Goal: Information Seeking & Learning: Learn about a topic

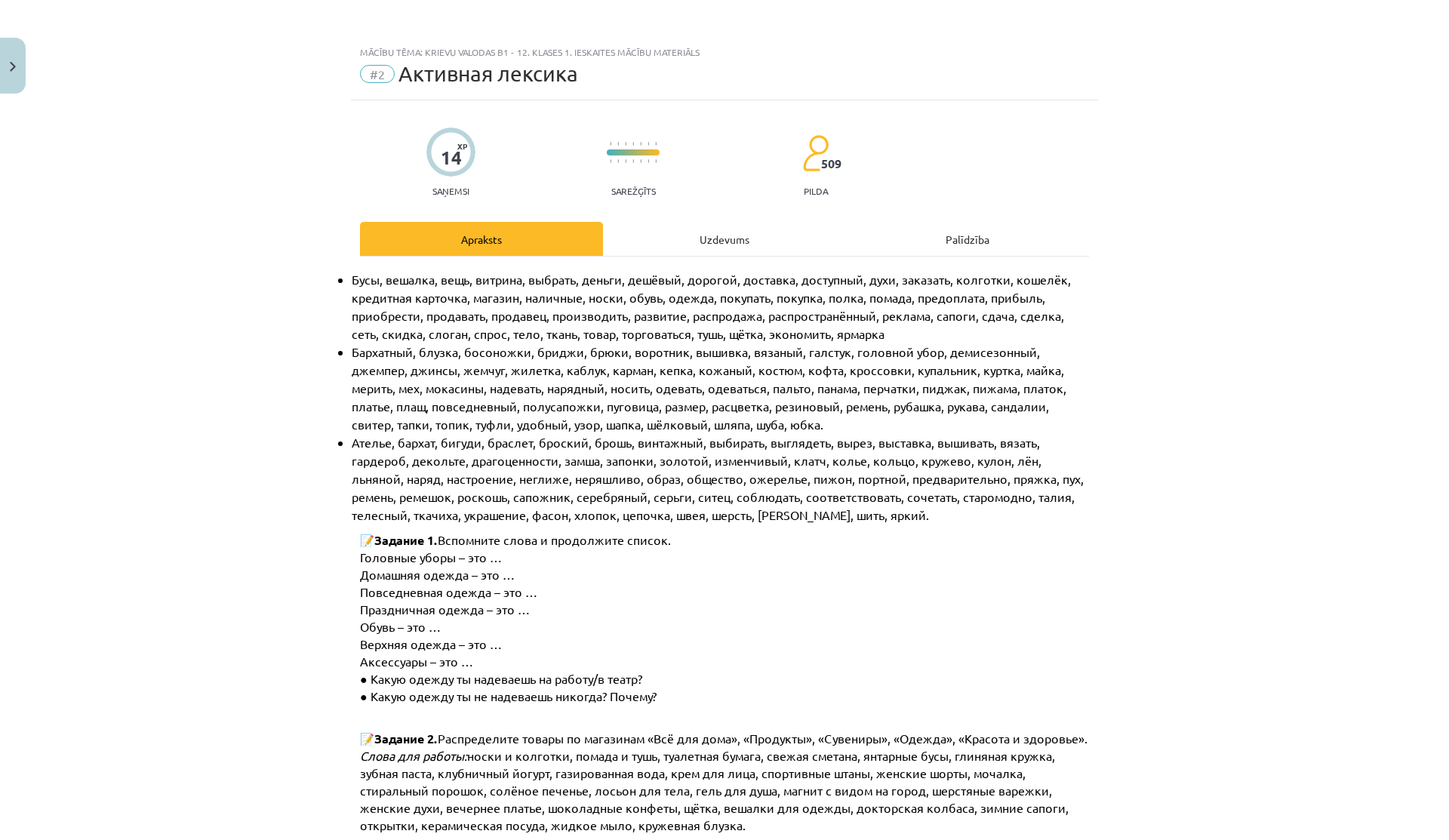
scroll to position [124, 0]
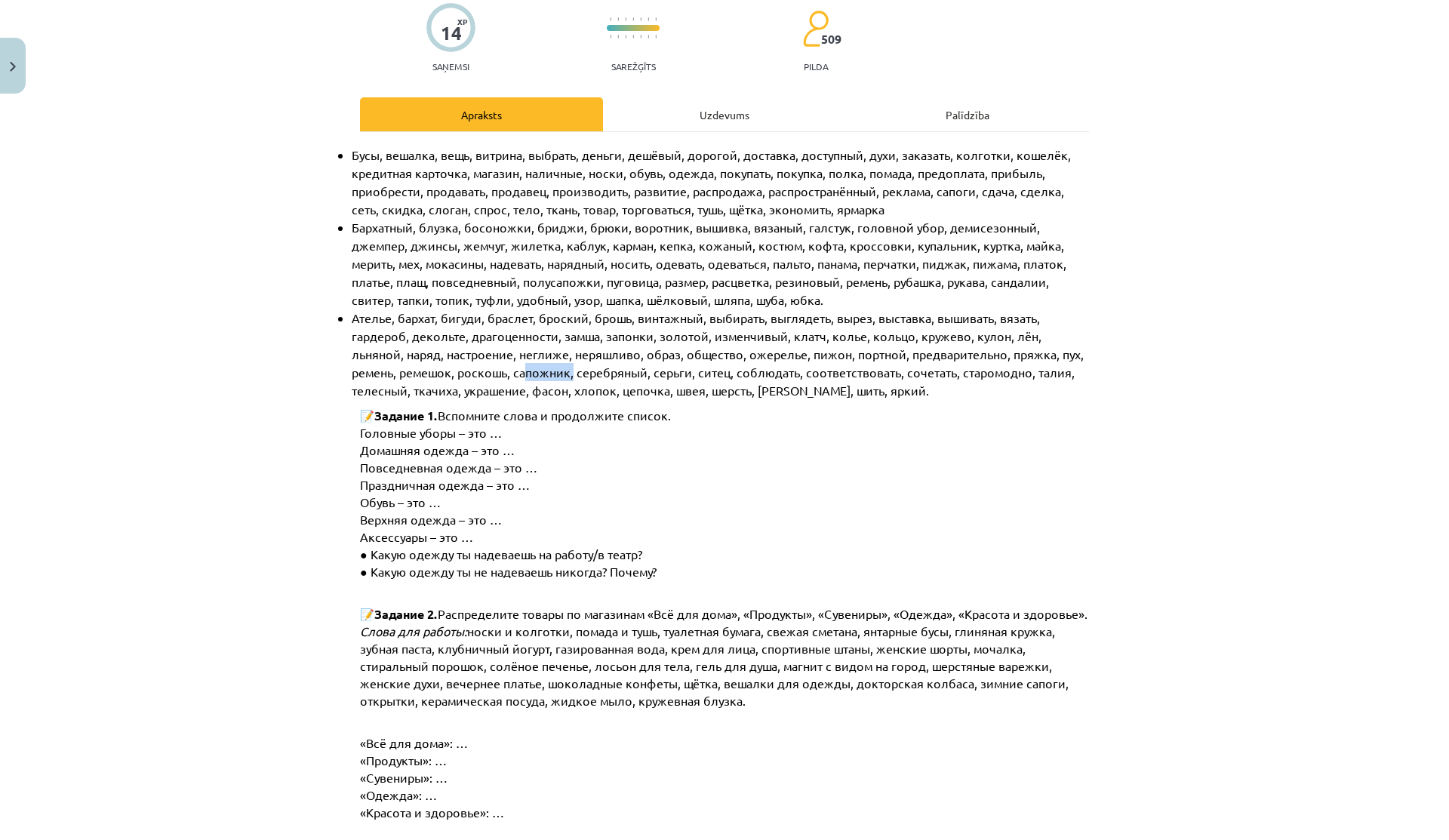
drag, startPoint x: 469, startPoint y: 373, endPoint x: 543, endPoint y: 373, distance: 74.0
click at [543, 373] on span "Ателье, бархат, бигуди, браслет, броский, брошь, винтажный, выбирать, выглядеть…" at bounding box center [719, 354] width 735 height 88
drag, startPoint x: 545, startPoint y: 373, endPoint x: 664, endPoint y: 374, distance: 119.0
click at [660, 374] on span "Ателье, бархат, бигуди, браслет, броский, брошь, винтажный, выбирать, выглядеть…" at bounding box center [719, 354] width 735 height 88
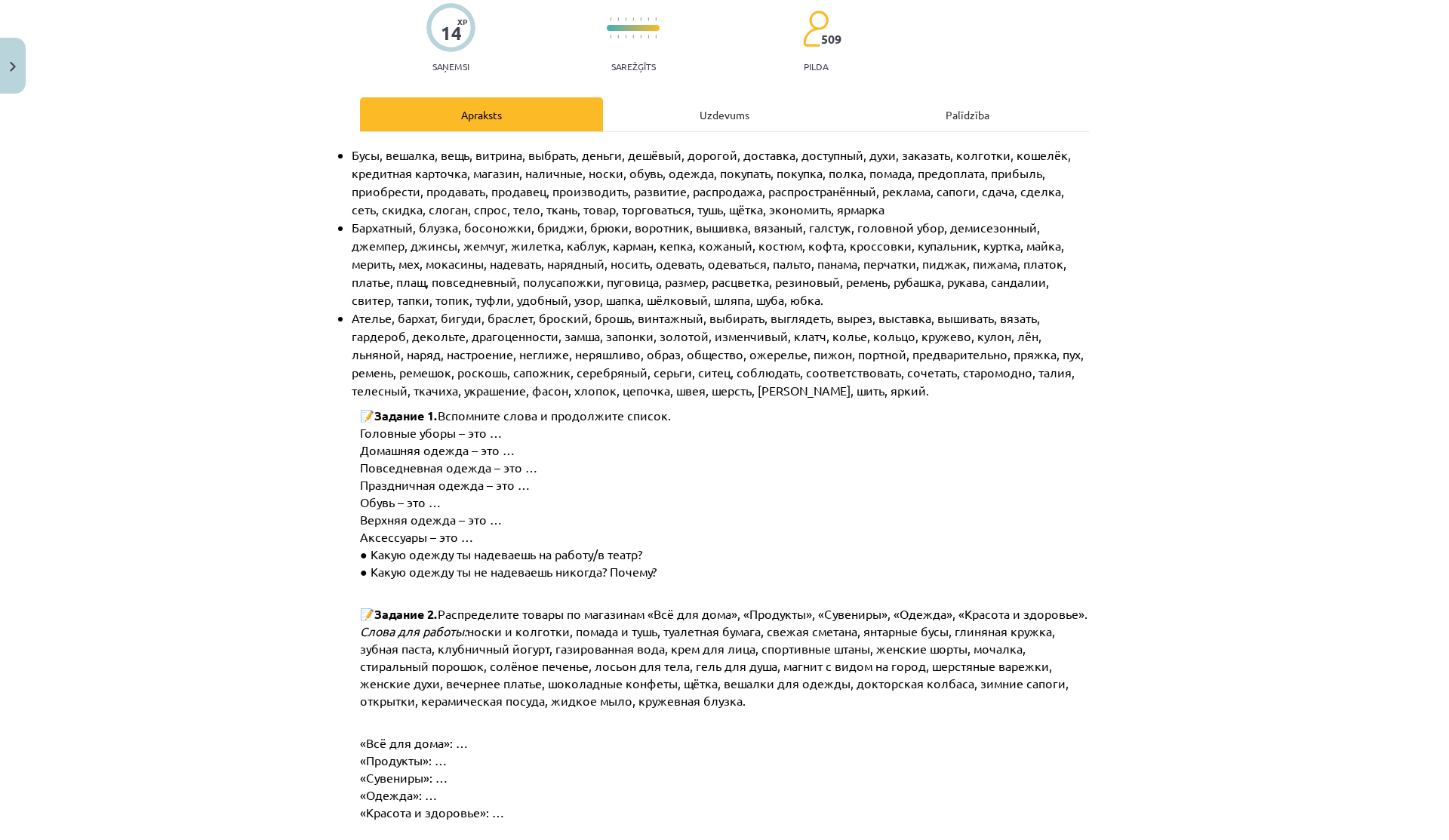
click at [664, 374] on span "Ателье, бархат, бигуди, браслет, броский, брошь, винтажный, выбирать, выглядеть…" at bounding box center [719, 354] width 735 height 88
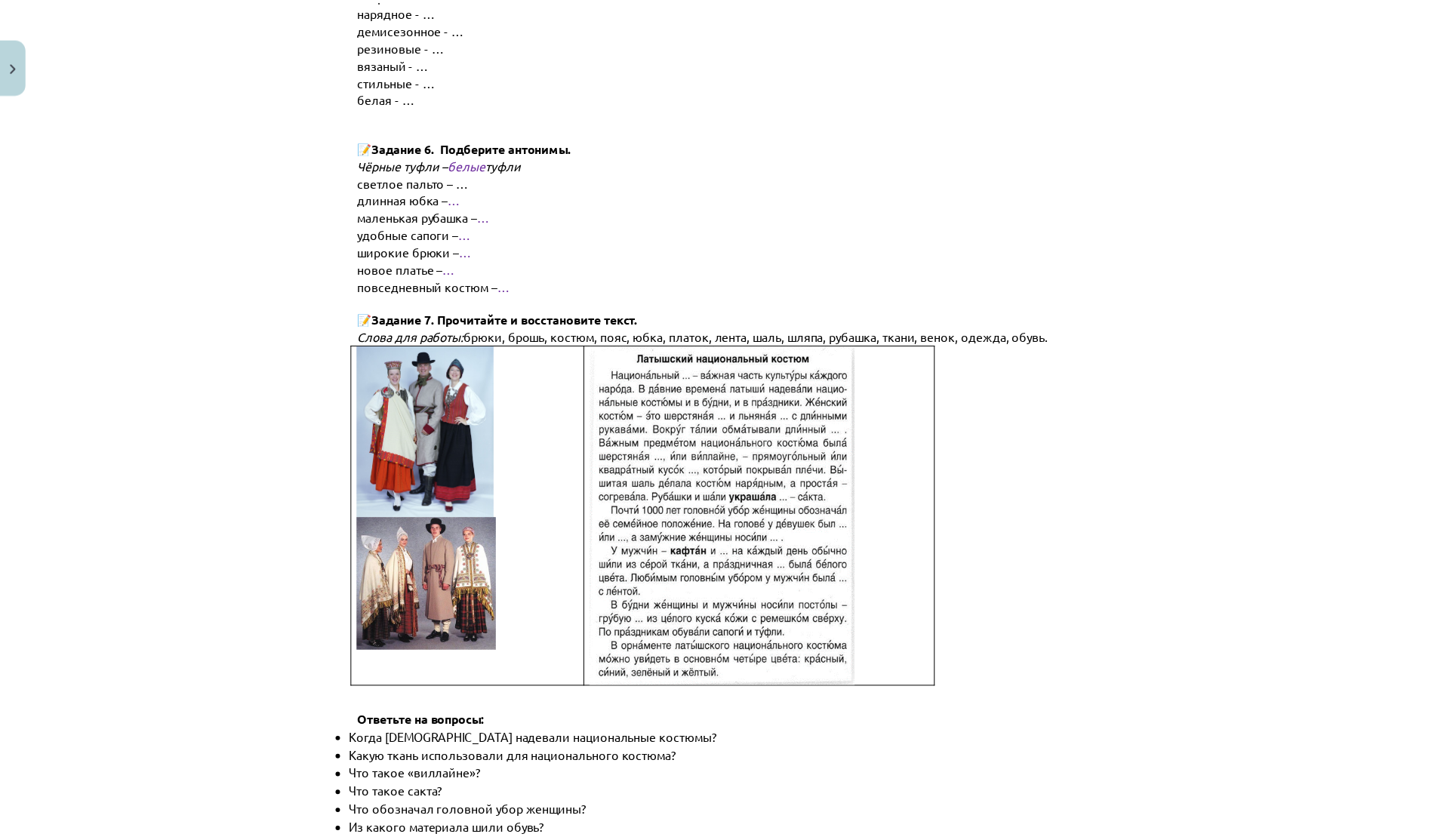
scroll to position [1972, 0]
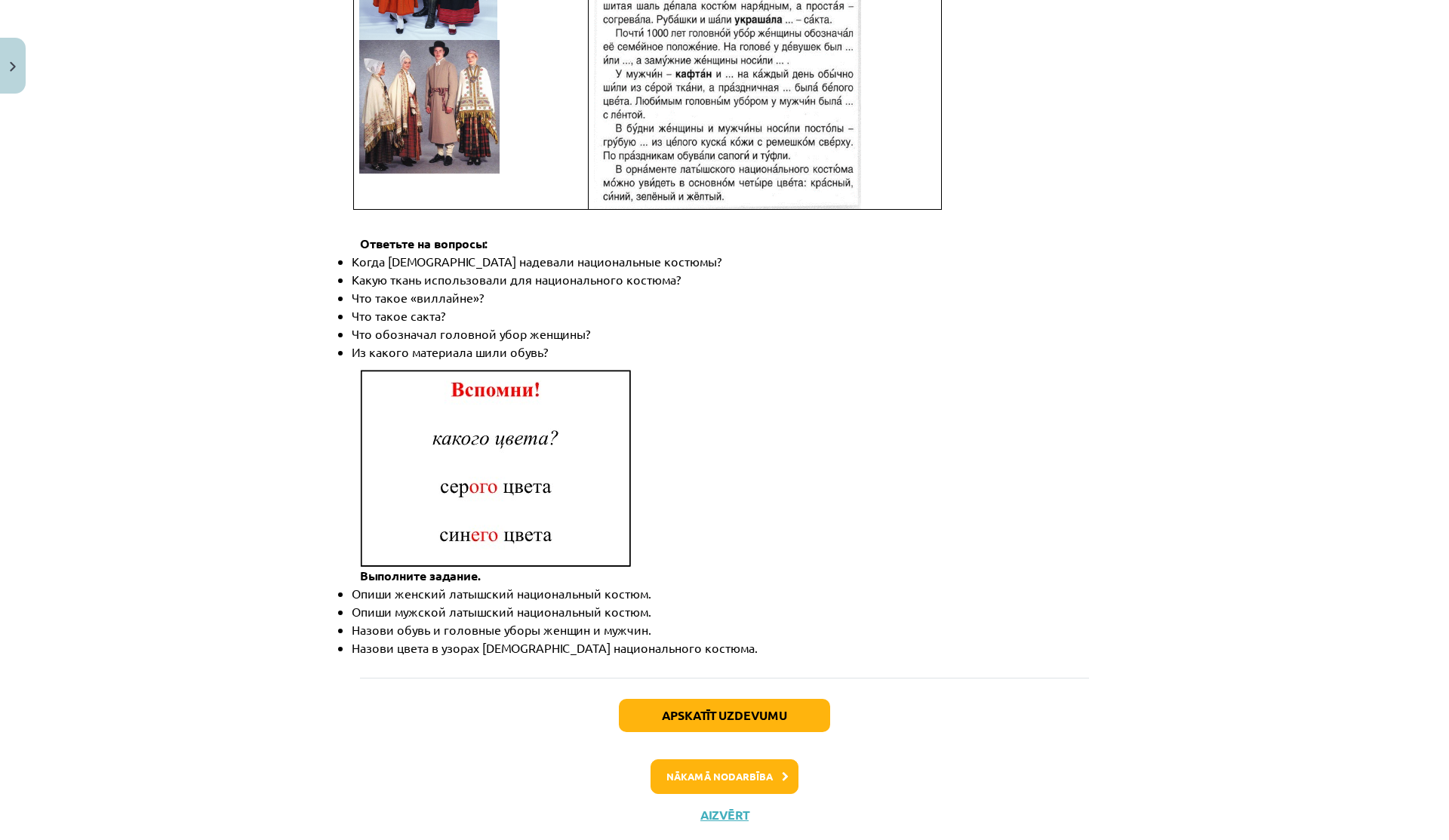
click at [708, 768] on div "Apskatīt uzdevumu Nākamā nodarbība Aizvērt" at bounding box center [725, 754] width 729 height 154
click at [711, 808] on button "Aizvērt" at bounding box center [724, 815] width 57 height 15
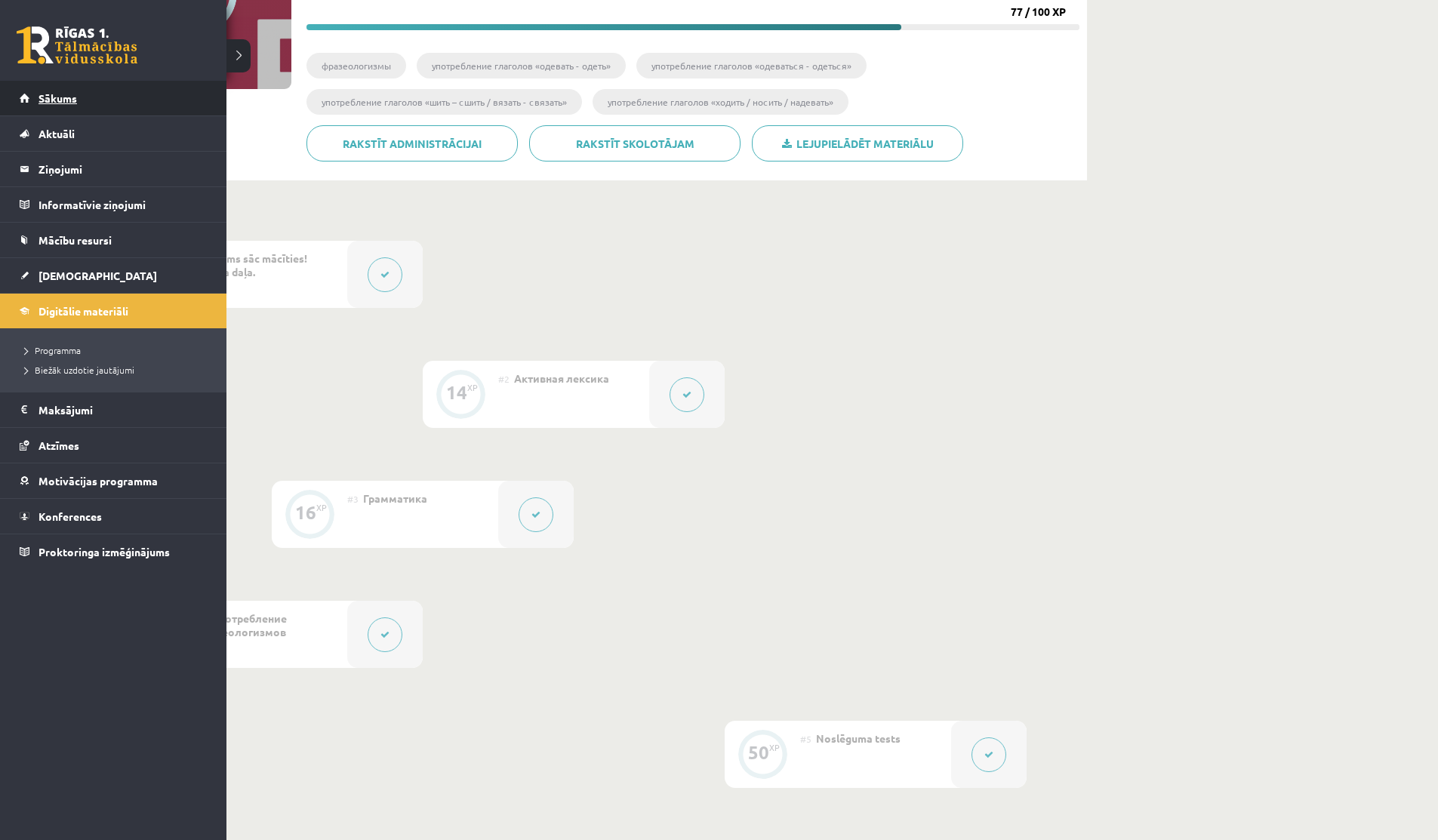
click at [37, 89] on link "Sākums" at bounding box center [113, 98] width 188 height 35
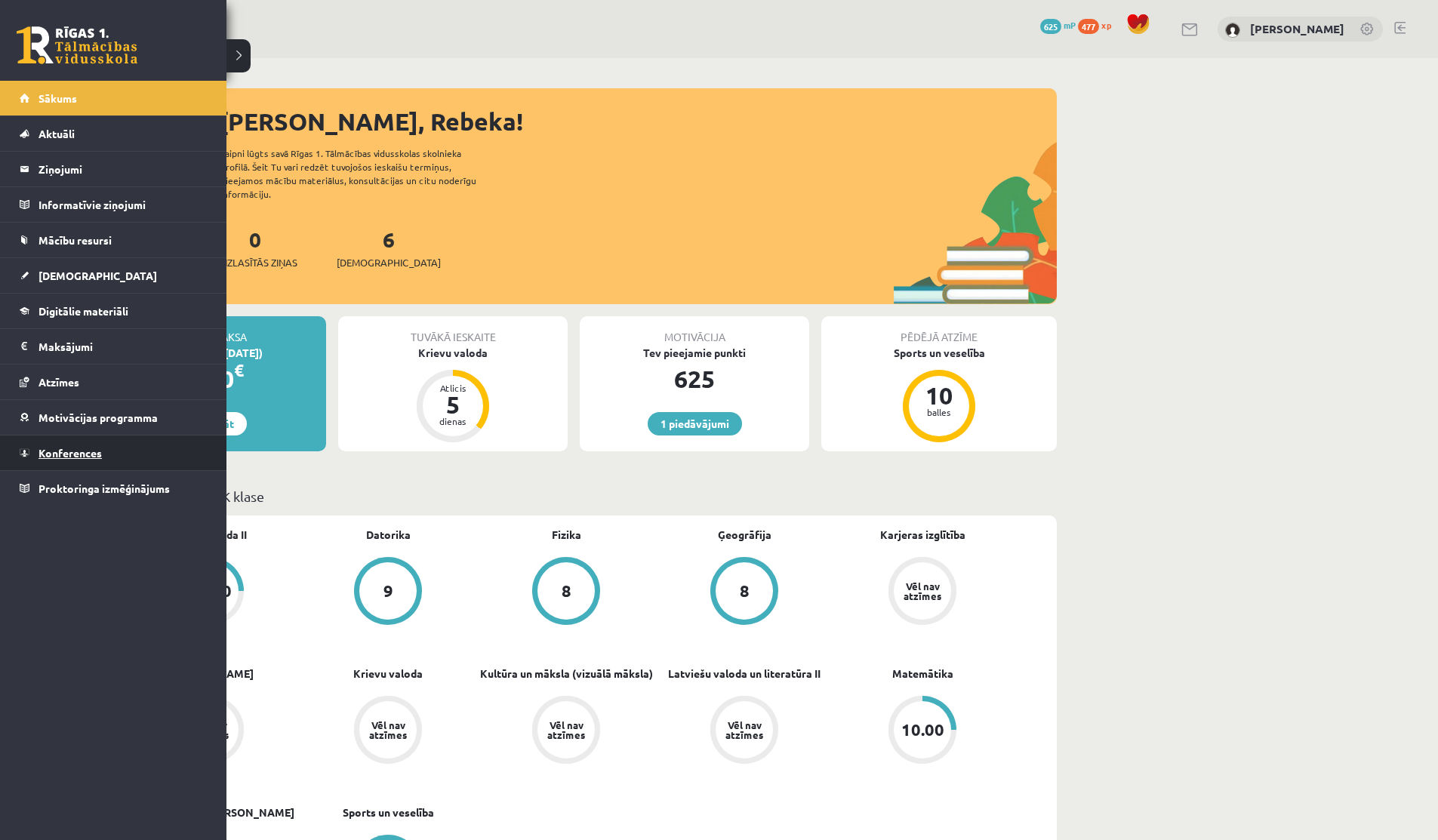
click at [60, 455] on span "Konferences" at bounding box center [70, 453] width 63 height 14
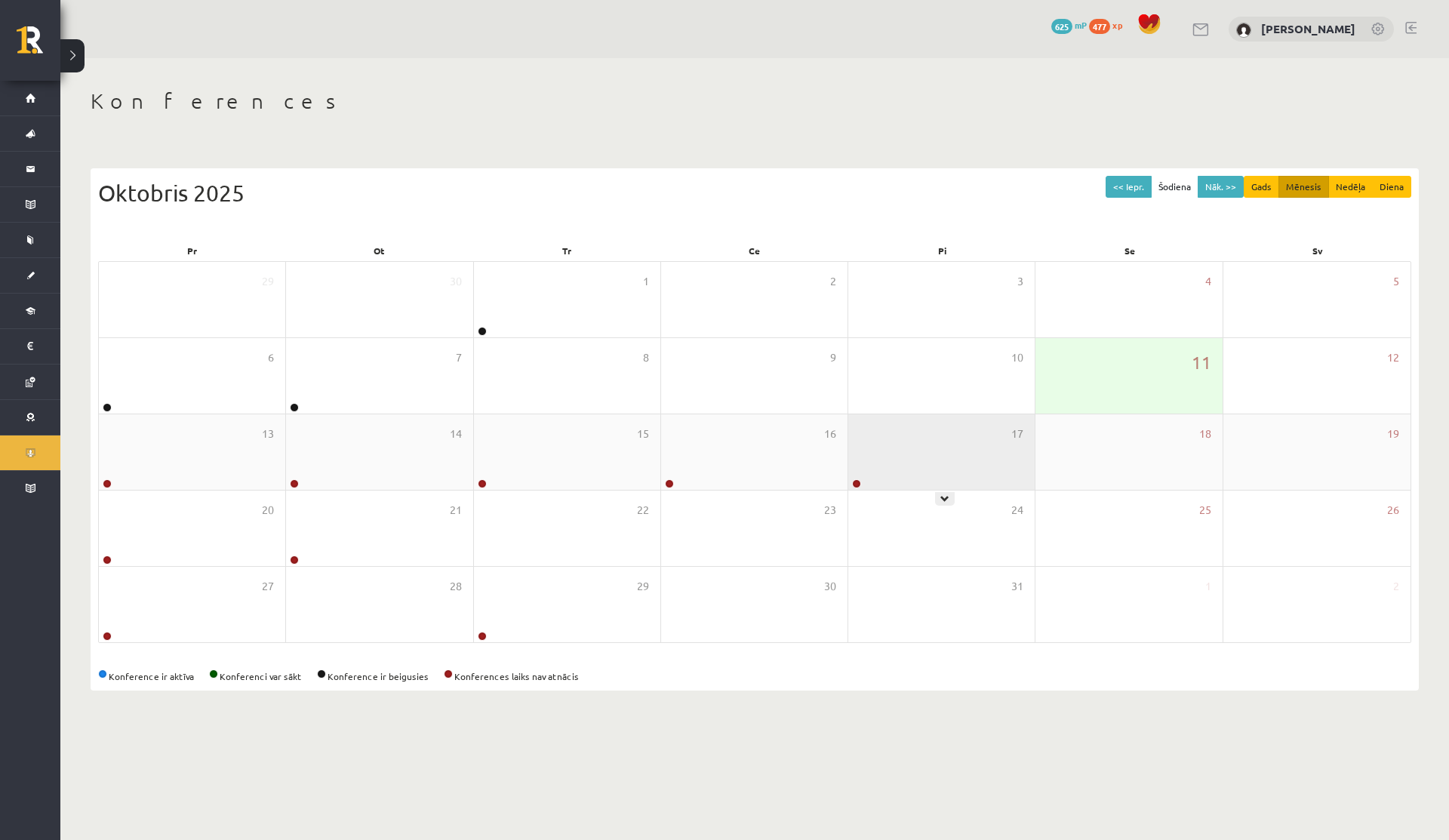
click at [876, 451] on div "17" at bounding box center [941, 452] width 187 height 76
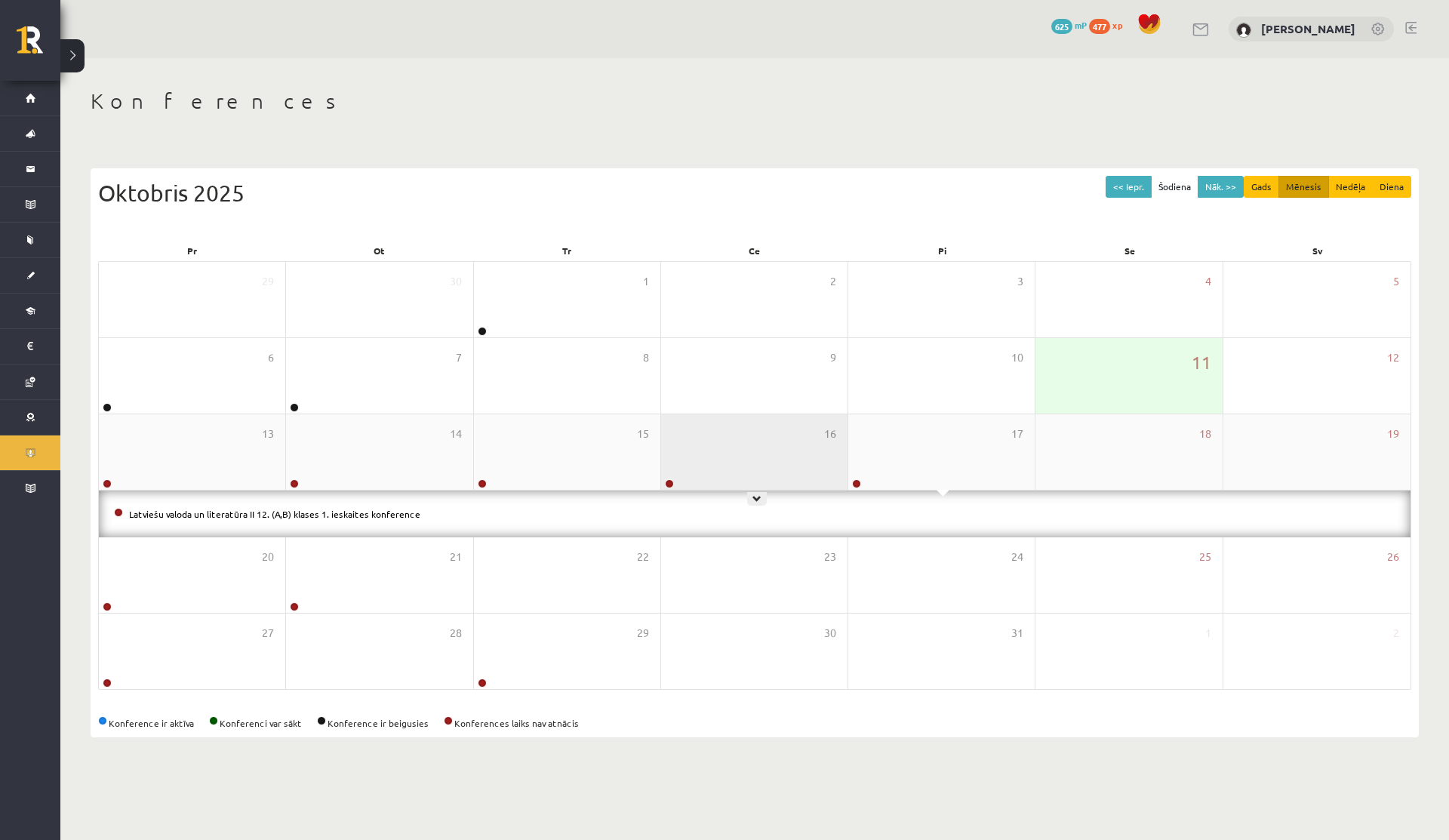
click at [733, 433] on div "16" at bounding box center [754, 452] width 187 height 76
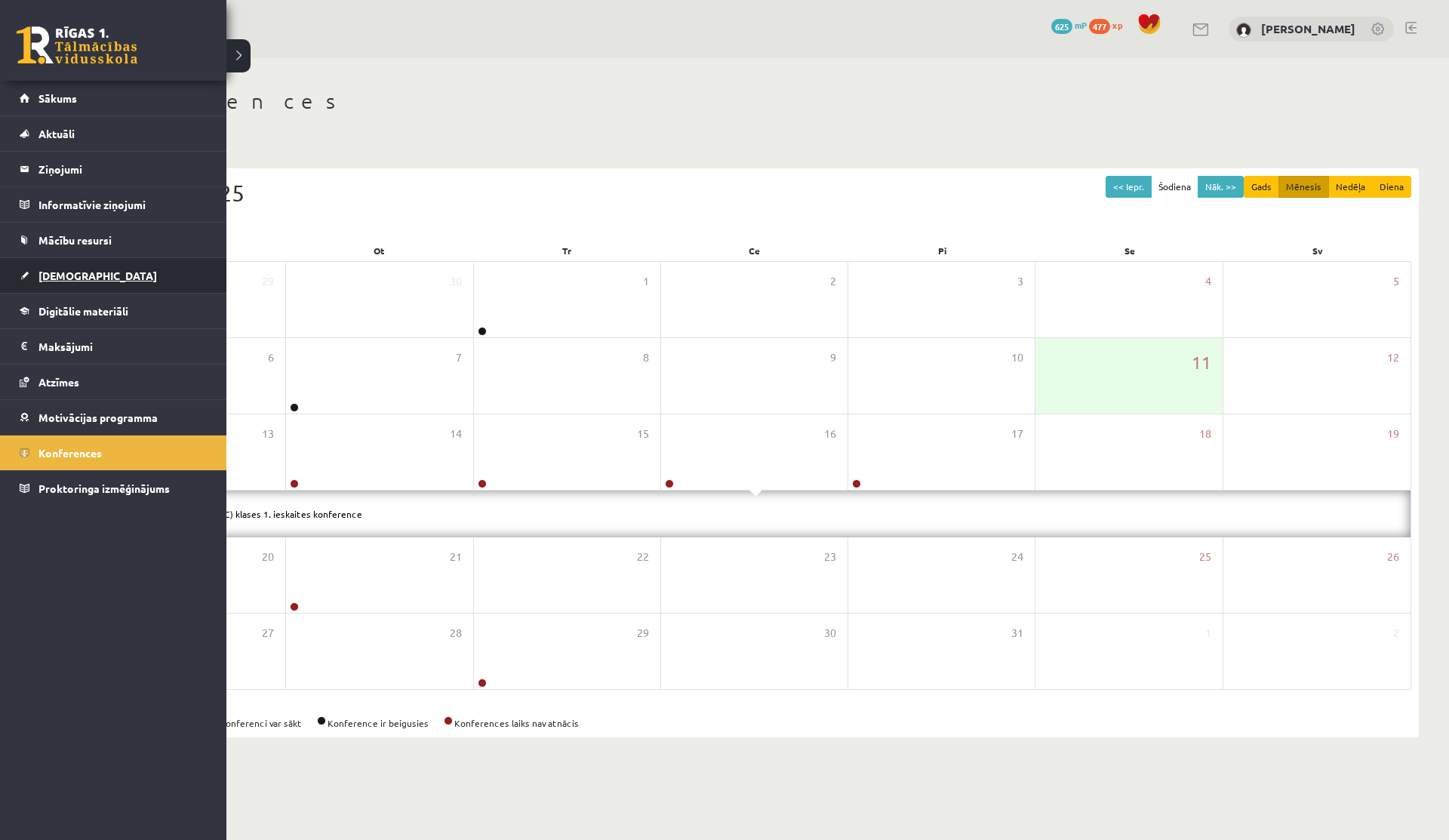
click at [73, 281] on link "[DEMOGRAPHIC_DATA]" at bounding box center [113, 275] width 188 height 35
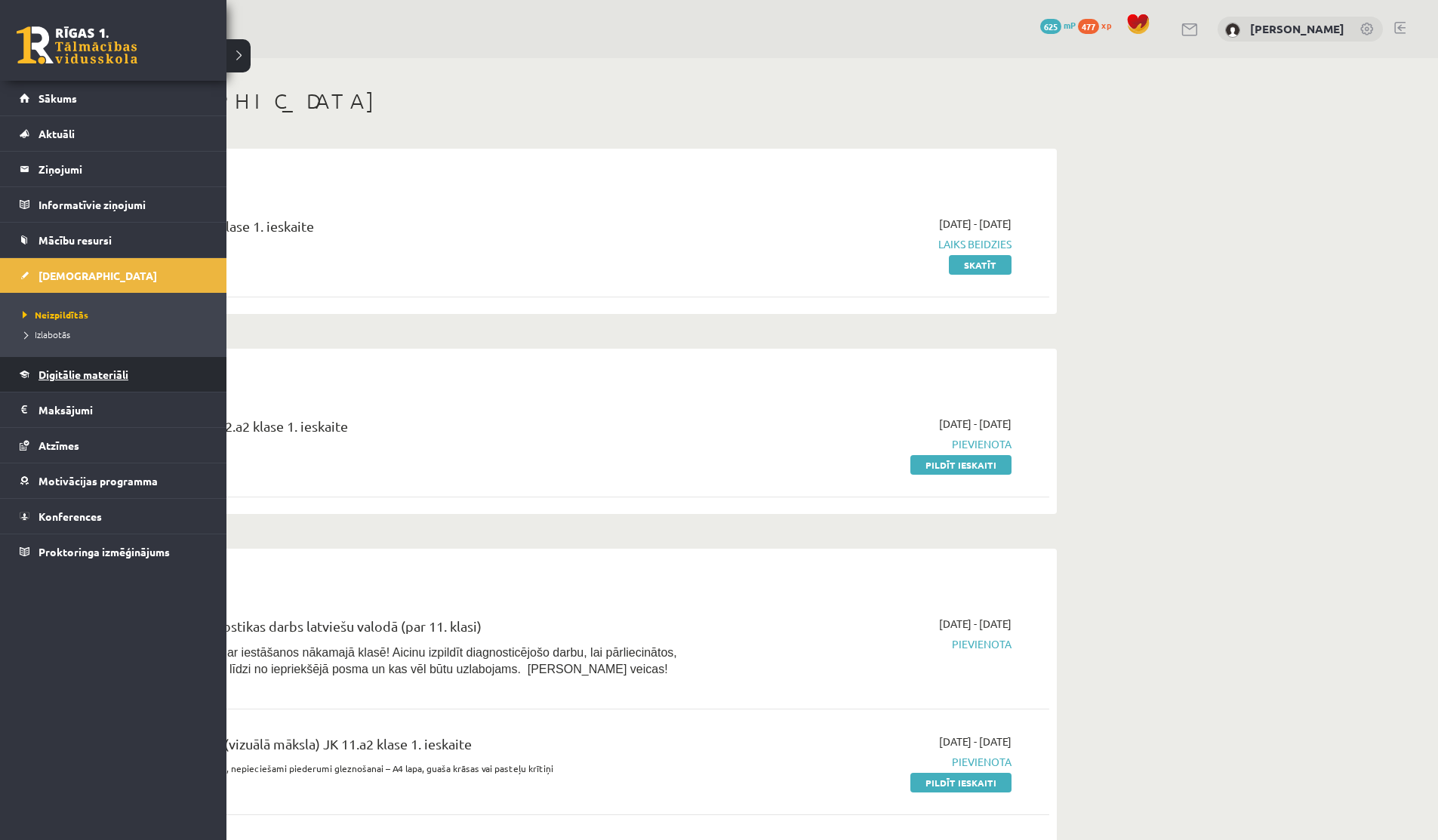
click at [61, 367] on link "Digitālie materiāli" at bounding box center [113, 374] width 188 height 35
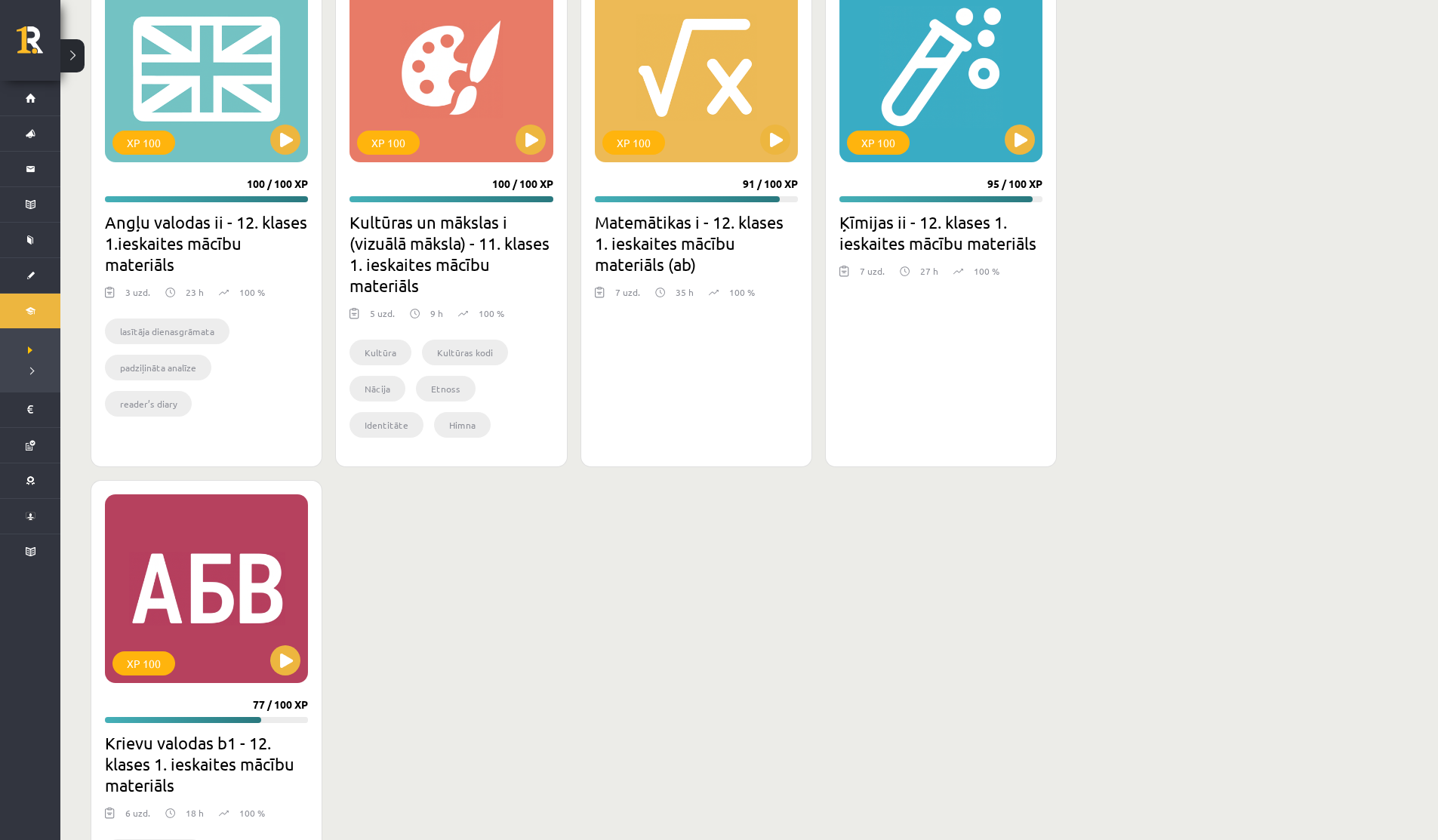
scroll to position [1221, 0]
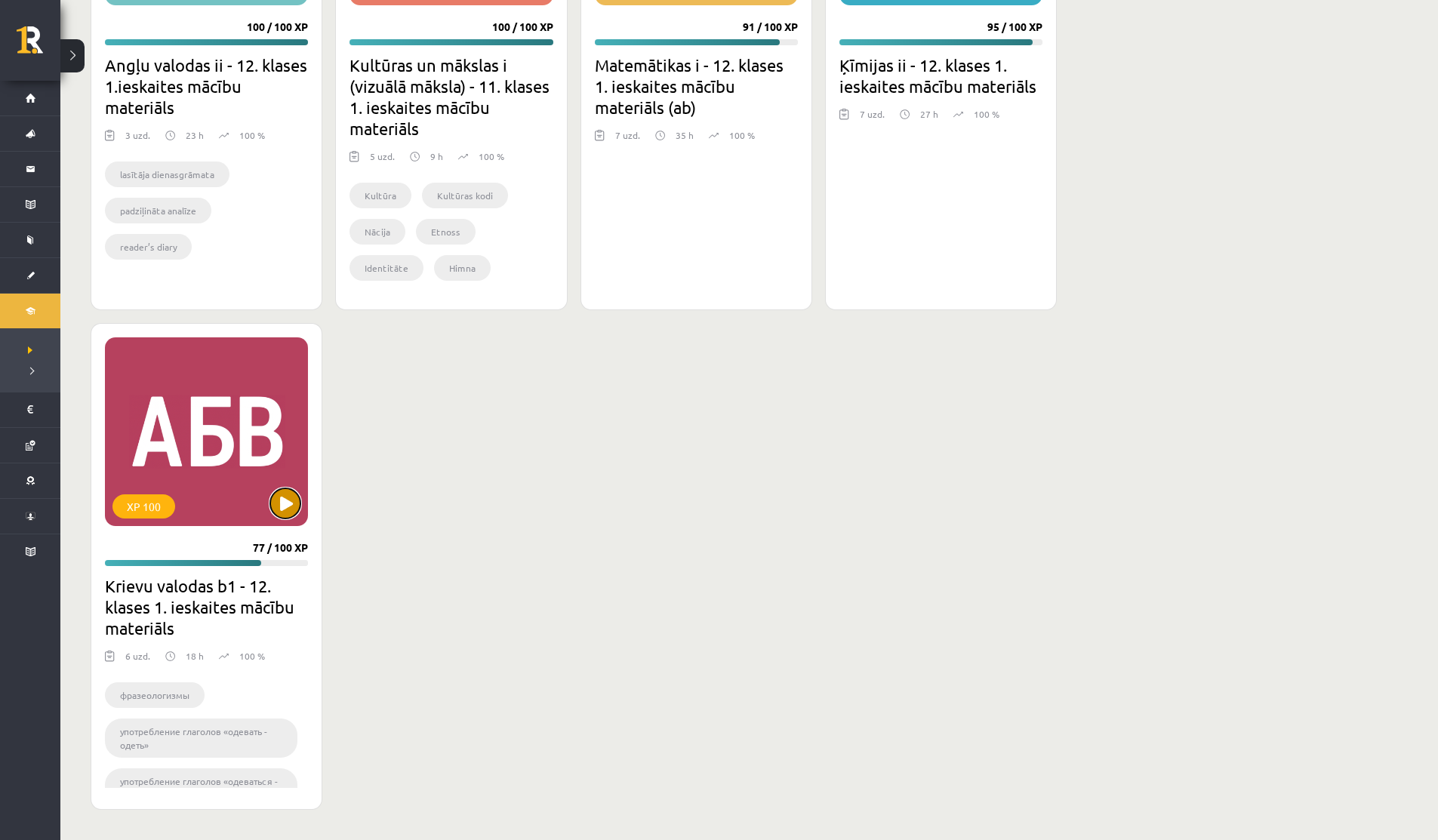
click at [277, 507] on button at bounding box center [285, 503] width 30 height 30
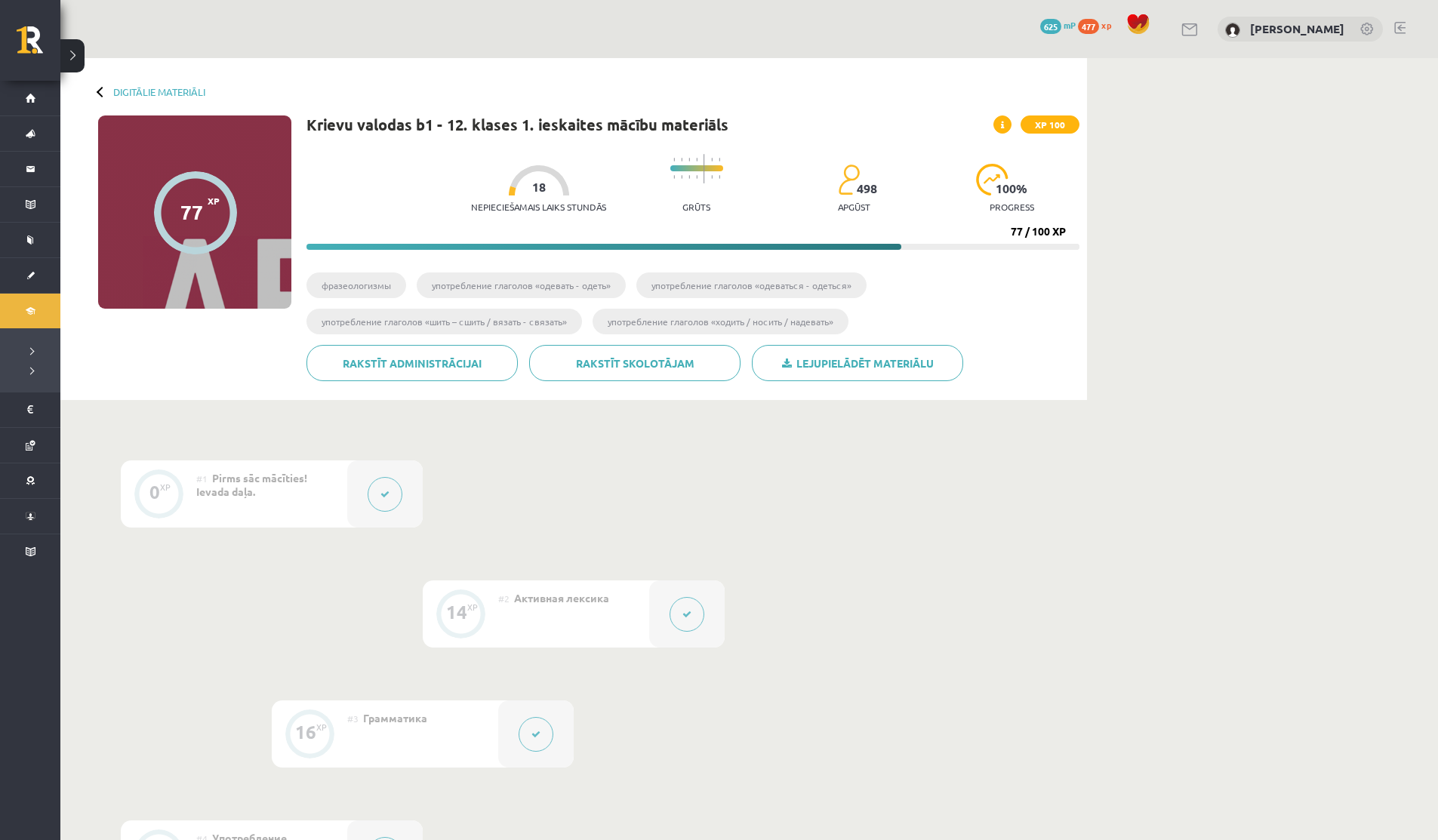
click at [693, 601] on button at bounding box center [687, 614] width 35 height 35
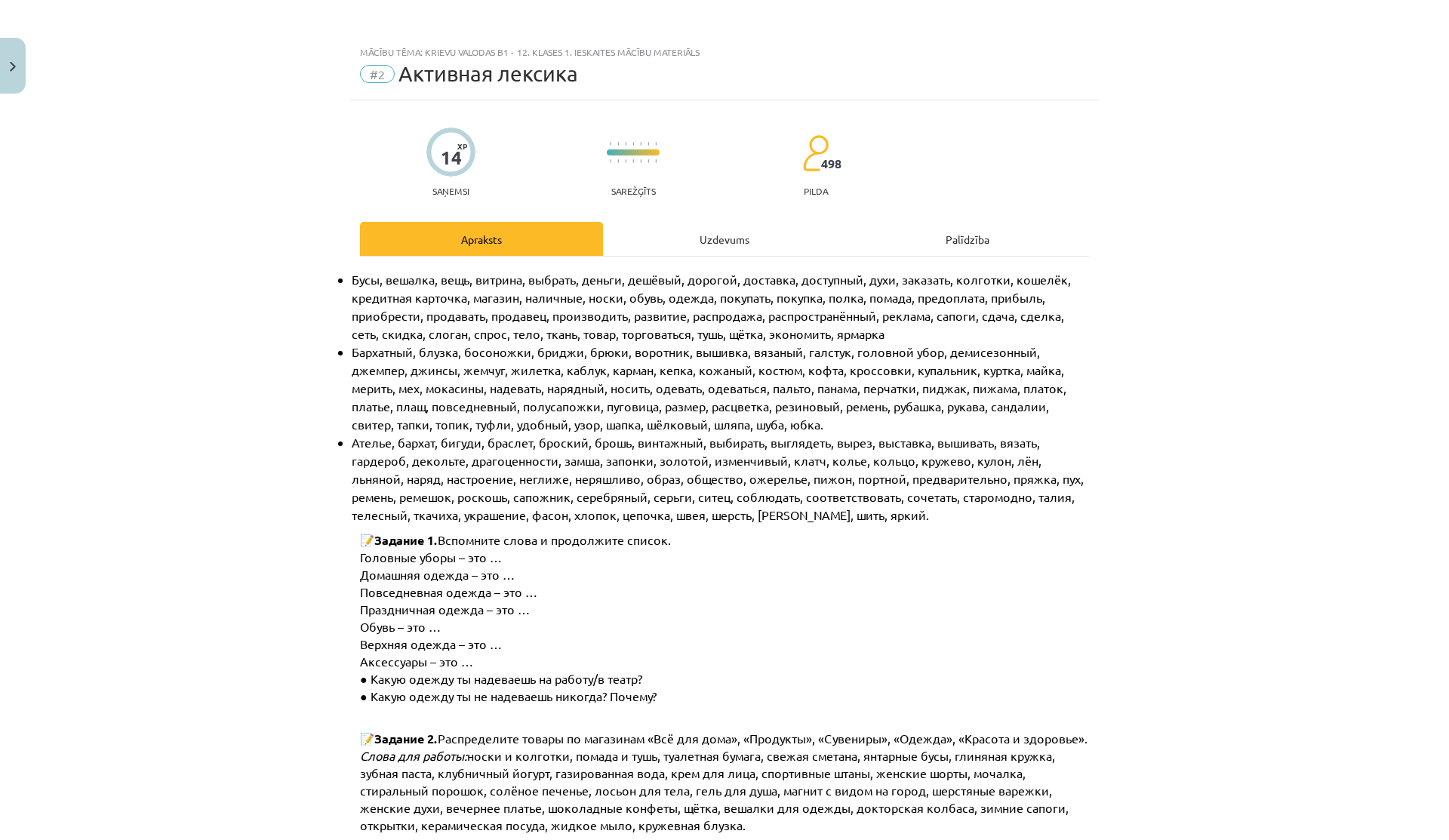
drag, startPoint x: 746, startPoint y: 479, endPoint x: 806, endPoint y: 480, distance: 60.0
click at [800, 480] on span "Ателье, бархат, бигуди, браслет, броский, брошь, винтажный, выбирать, выглядеть…" at bounding box center [719, 478] width 735 height 88
click at [806, 480] on span "Ателье, бархат, бигуди, браслет, броский, брошь, винтажный, выбирать, выглядеть…" at bounding box center [719, 478] width 735 height 88
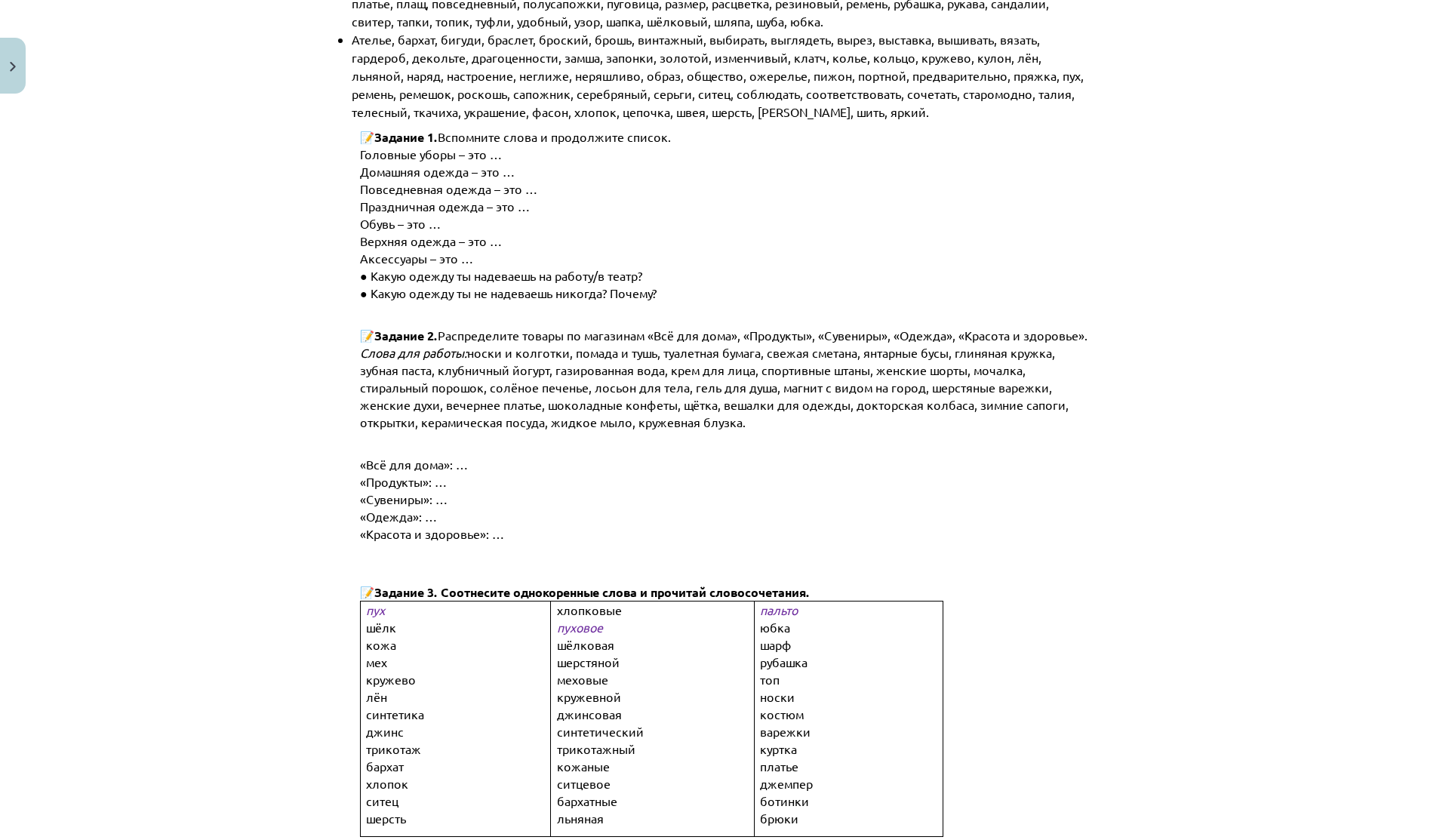
scroll to position [401, 0]
drag, startPoint x: 486, startPoint y: 387, endPoint x: 583, endPoint y: 389, distance: 97.0
click at [583, 389] on span "носки и колготки, помада и тушь, туалетная бумага, свежая сметана, янтарные бус…" at bounding box center [716, 388] width 711 height 84
click at [803, 371] on span "носки и колготки, помада и тушь, туалетная бумага, свежая сметана, янтарные бус…" at bounding box center [716, 388] width 711 height 84
drag, startPoint x: 440, startPoint y: 398, endPoint x: 513, endPoint y: 403, distance: 73.2
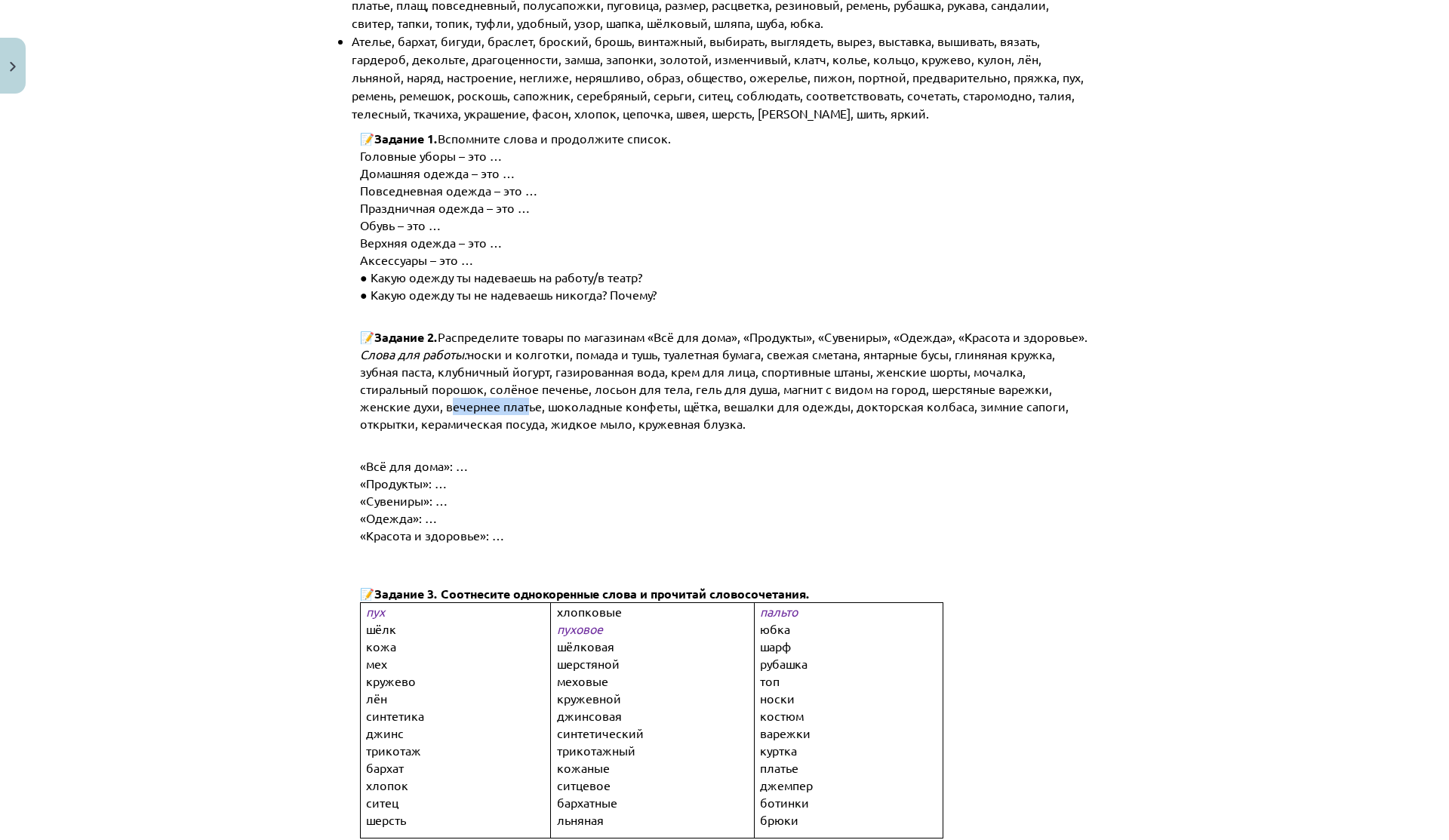
click at [513, 403] on span "носки и колготки, помада и тушь, туалетная бумага, свежая сметана, янтарные бус…" at bounding box center [716, 388] width 711 height 84
drag, startPoint x: 538, startPoint y: 403, endPoint x: 672, endPoint y: 406, distance: 134.0
click at [672, 406] on span "носки и колготки, помада и тушь, туалетная бумага, свежая сметана, янтарные бус…" at bounding box center [716, 388] width 711 height 84
drag, startPoint x: 844, startPoint y: 399, endPoint x: 964, endPoint y: 400, distance: 120.0
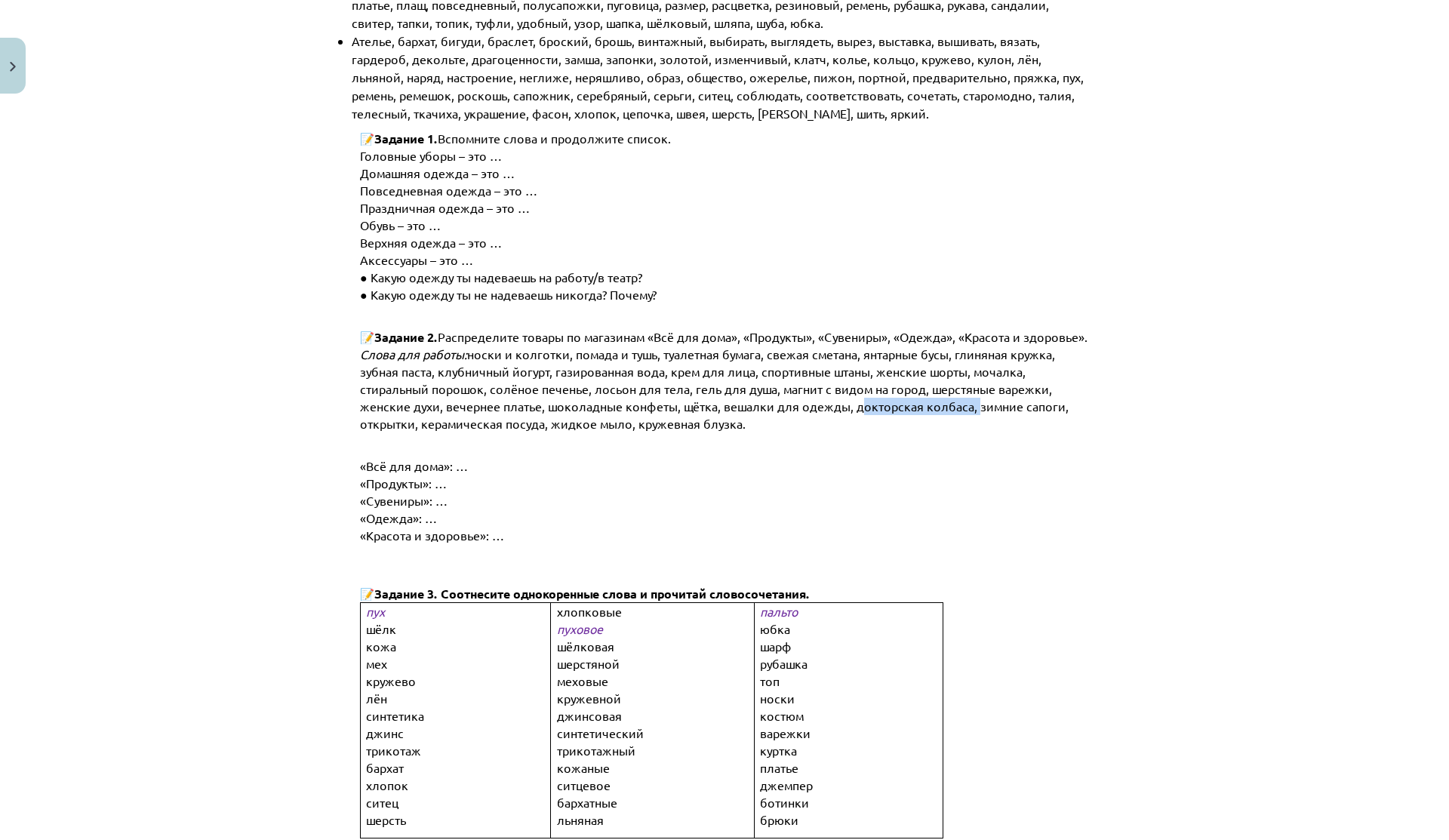
click at [964, 400] on span "носки и колготки, помада и тушь, туалетная бумага, свежая сметана, янтарные бус…" at bounding box center [716, 388] width 711 height 84
click at [639, 354] on span "носки и колготки, помада и тушь, туалетная бумага, свежая сметана, янтарные бус…" at bounding box center [716, 388] width 711 height 84
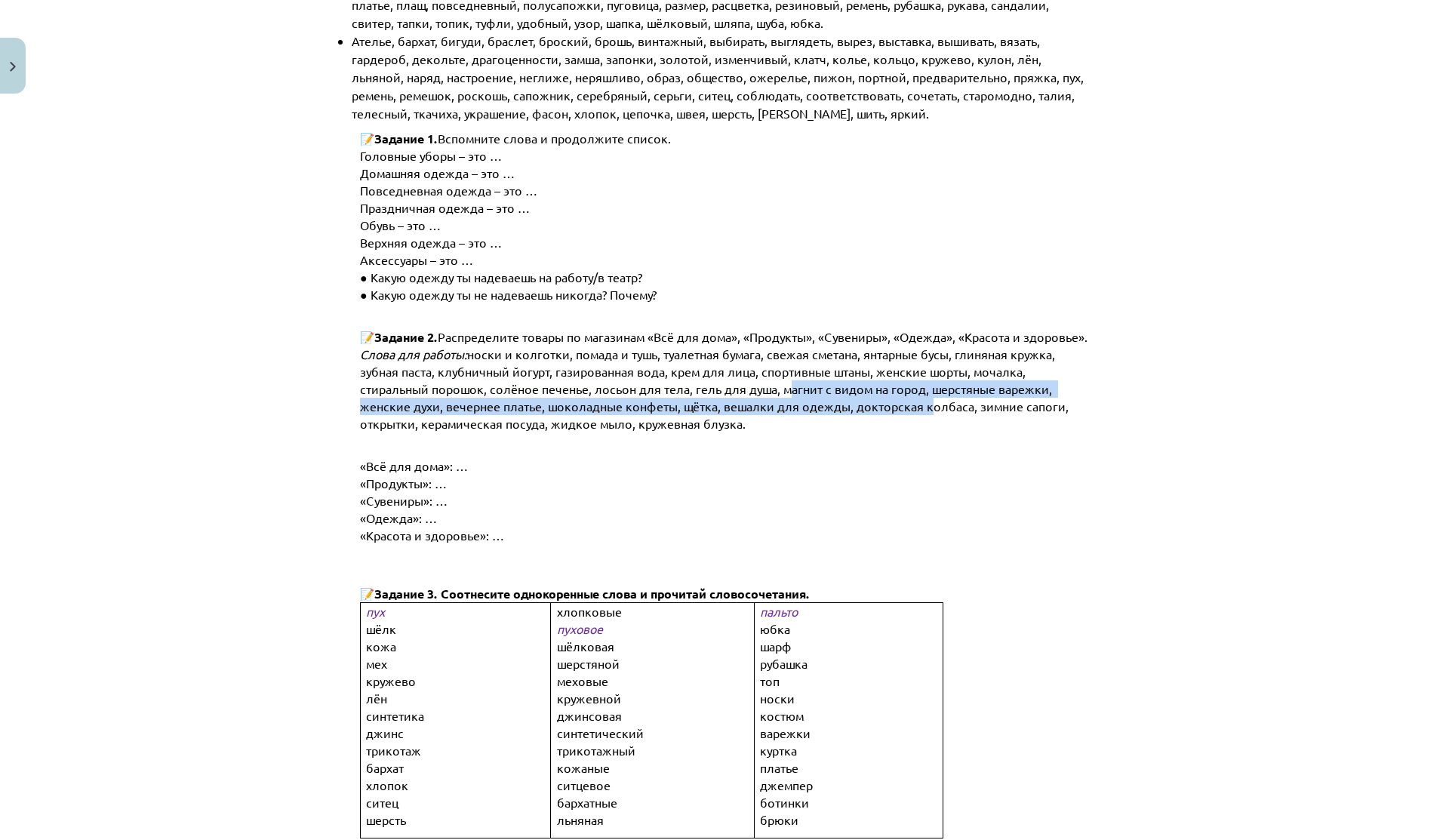
drag, startPoint x: 775, startPoint y: 388, endPoint x: 914, endPoint y: 393, distance: 139.1
click at [914, 393] on p "Слова для работы: носки и колготки, помада и тушь, туалетная бумага, свежая сме…" at bounding box center [725, 389] width 729 height 87
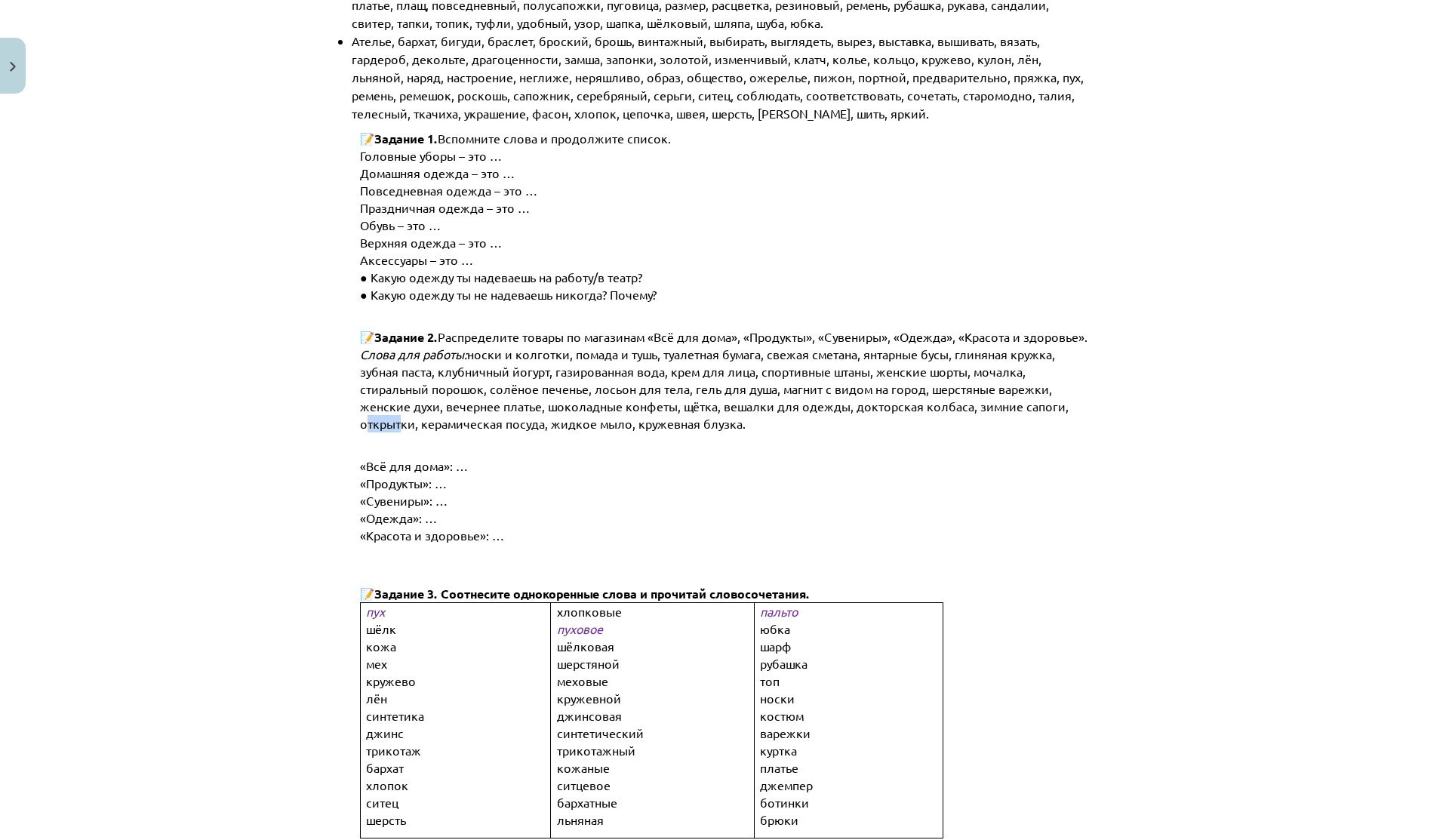
drag, startPoint x: 352, startPoint y: 422, endPoint x: 393, endPoint y: 422, distance: 41.0
click at [456, 412] on span "носки и колготки, помада и тушь, туалетная бумага, свежая сметана, янтарные бус…" at bounding box center [716, 388] width 711 height 84
drag, startPoint x: 857, startPoint y: 354, endPoint x: 943, endPoint y: 358, distance: 86.1
click at [943, 358] on p "Слова для работы: носки и колготки, помада и тушь, туалетная бумага, свежая сме…" at bounding box center [725, 389] width 729 height 87
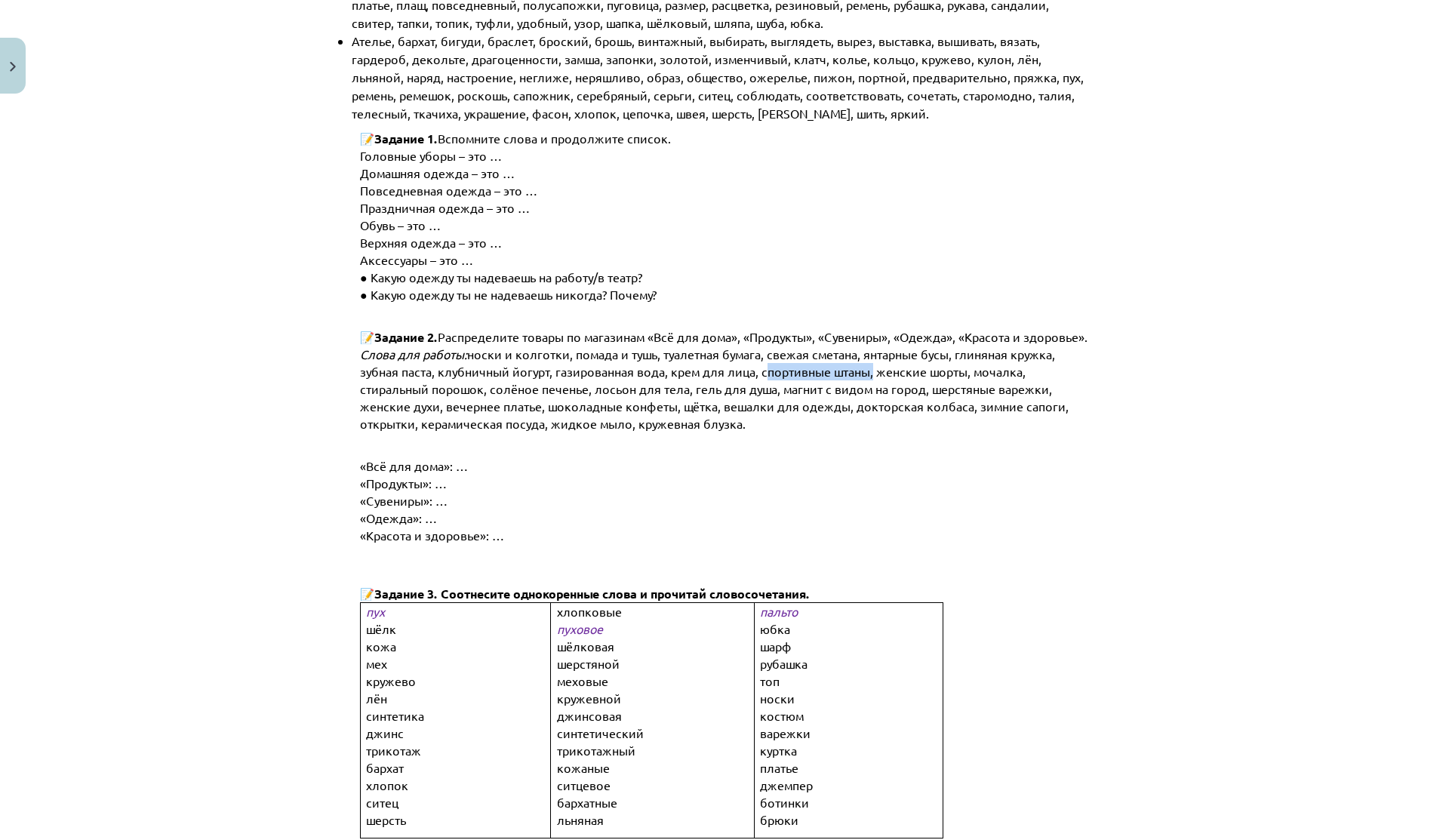
drag, startPoint x: 756, startPoint y: 364, endPoint x: 863, endPoint y: 369, distance: 107.1
click at [863, 369] on span "носки и колготки, помада и тушь, туалетная бумага, свежая сметана, янтарные бус…" at bounding box center [716, 388] width 711 height 84
click at [461, 390] on span "носки и колготки, помада и тушь, туалетная бумага, свежая сметана, янтарные бус…" at bounding box center [716, 388] width 711 height 84
drag, startPoint x: 920, startPoint y: 386, endPoint x: 1047, endPoint y: 388, distance: 127.0
click at [1047, 388] on p "Слова для работы: носки и колготки, помада и тушь, туалетная бумага, свежая сме…" at bounding box center [725, 389] width 729 height 87
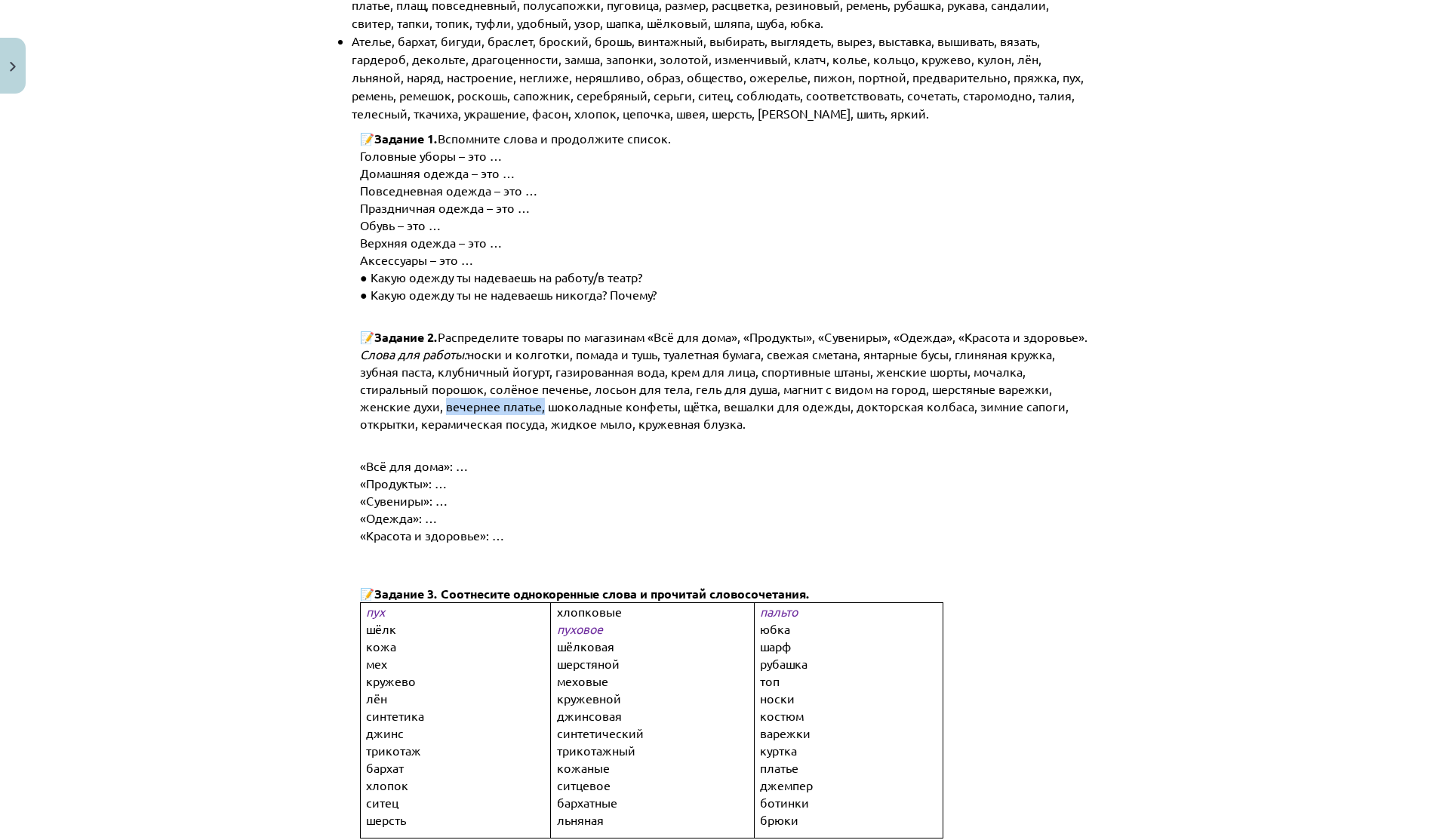
drag, startPoint x: 435, startPoint y: 400, endPoint x: 534, endPoint y: 406, distance: 99.2
click at [534, 406] on span "носки и колготки, помада и тушь, туалетная бумага, свежая сметана, янтарные бус…" at bounding box center [716, 388] width 711 height 84
drag, startPoint x: 963, startPoint y: 400, endPoint x: 1071, endPoint y: 404, distance: 108.1
click at [1071, 404] on p "Слова для работы: носки и колготки, помада и тушь, туалетная бумага, свежая сме…" at bounding box center [725, 389] width 729 height 87
drag, startPoint x: 624, startPoint y: 418, endPoint x: 737, endPoint y: 423, distance: 113.1
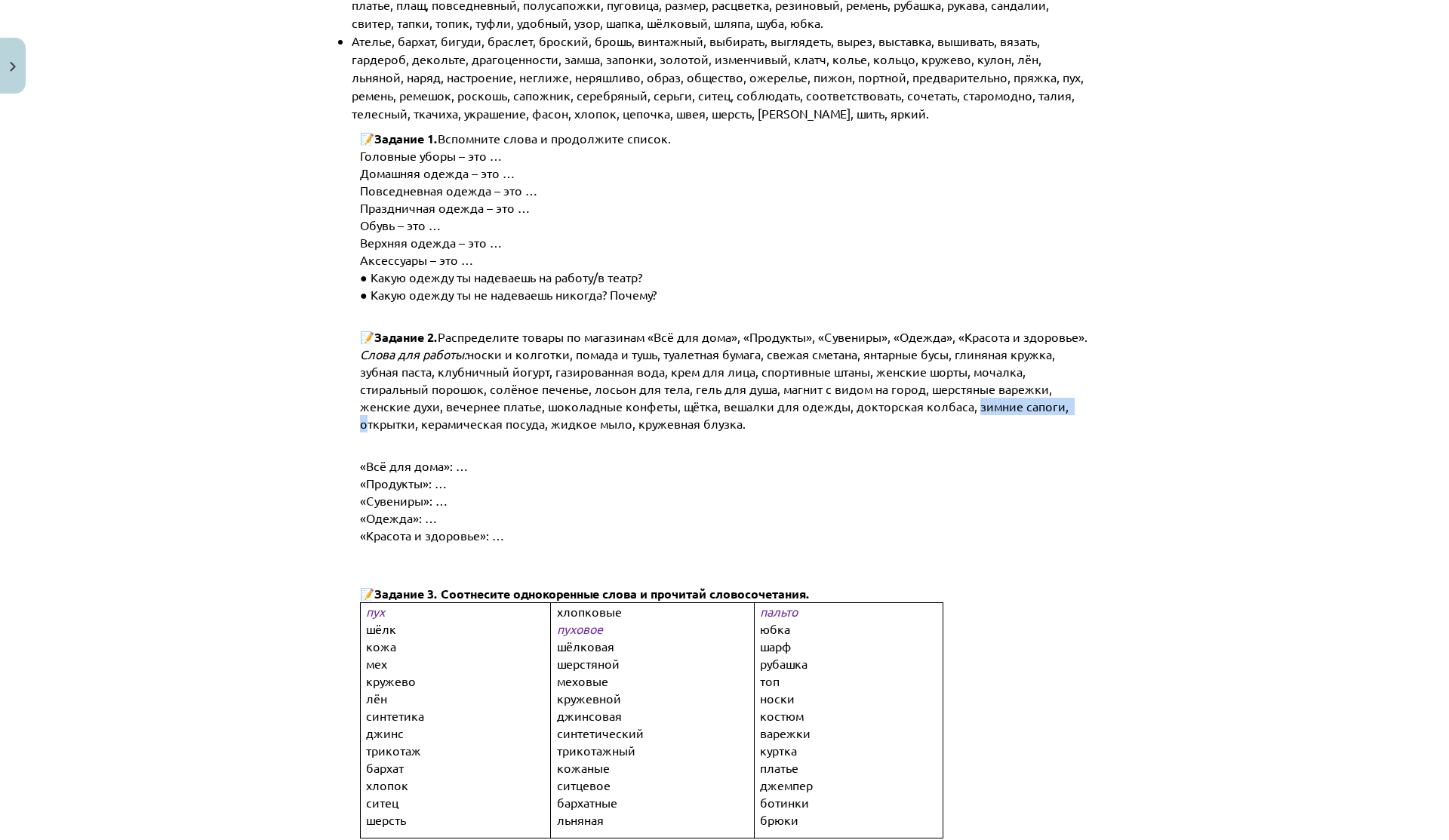
click at [737, 423] on p "Слова для работы: носки и колготки, помада и тушь, туалетная бумага, свежая сме…" at bounding box center [725, 389] width 729 height 87
drag, startPoint x: 566, startPoint y: 349, endPoint x: 657, endPoint y: 355, distance: 91.2
click at [658, 355] on span "носки и колготки, помада и тушь, туалетная бумага, свежая сметана, янтарные бус…" at bounding box center [716, 388] width 711 height 84
drag, startPoint x: 664, startPoint y: 363, endPoint x: 748, endPoint y: 367, distance: 84.1
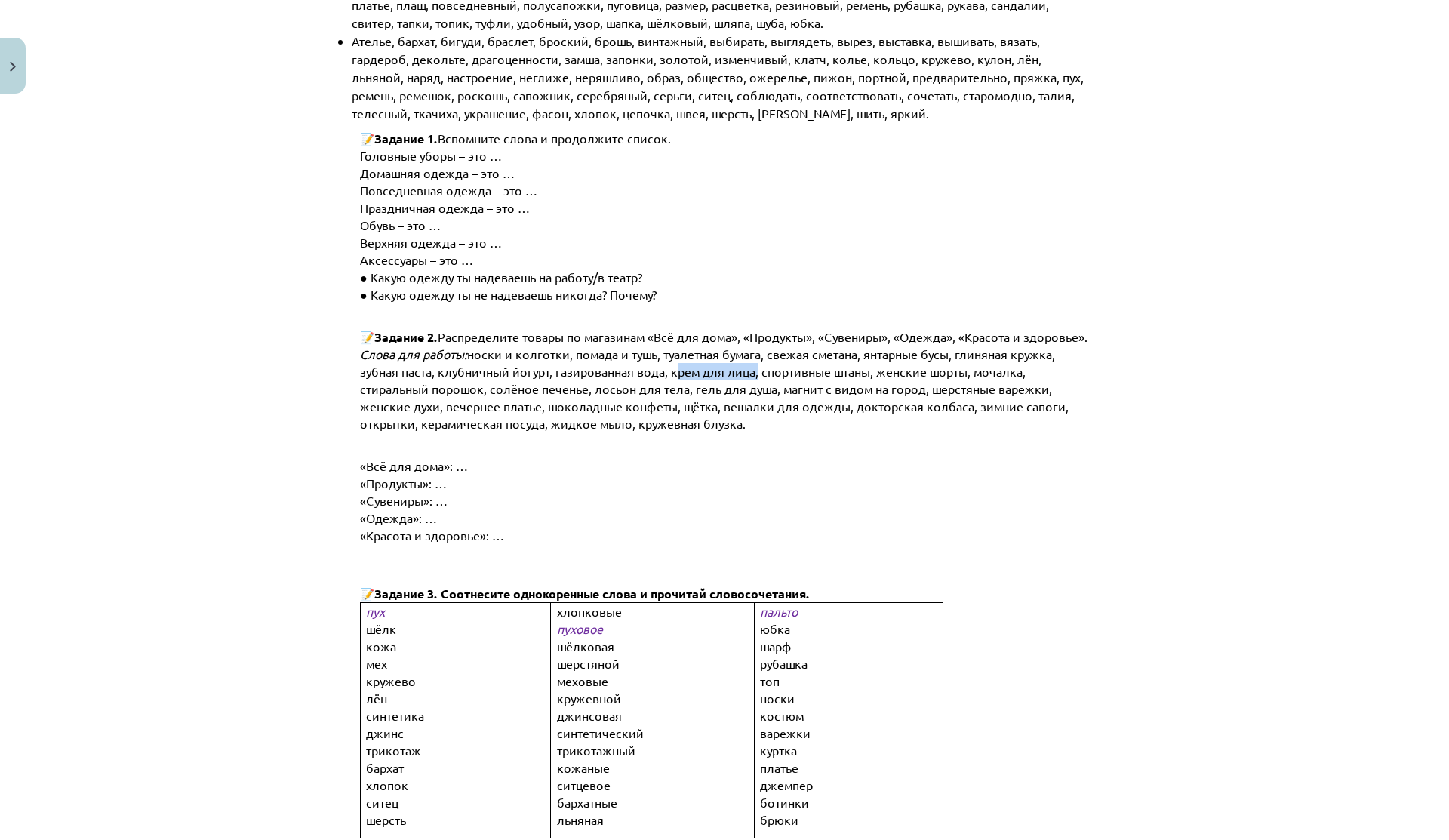
click at [748, 367] on span "носки и колготки, помада и тушь, туалетная бумага, свежая сметана, янтарные бус…" at bounding box center [716, 388] width 711 height 84
drag, startPoint x: 583, startPoint y: 387, endPoint x: 677, endPoint y: 388, distance: 94.0
click at [677, 388] on span "носки и колготки, помада и тушь, туалетная бумага, свежая сметана, янтарные бус…" at bounding box center [716, 388] width 711 height 84
drag, startPoint x: 587, startPoint y: 385, endPoint x: 770, endPoint y: 387, distance: 183.0
click at [770, 387] on span "носки и колготки, помада и тушь, туалетная бумага, свежая сметана, янтарные бус…" at bounding box center [716, 388] width 711 height 84
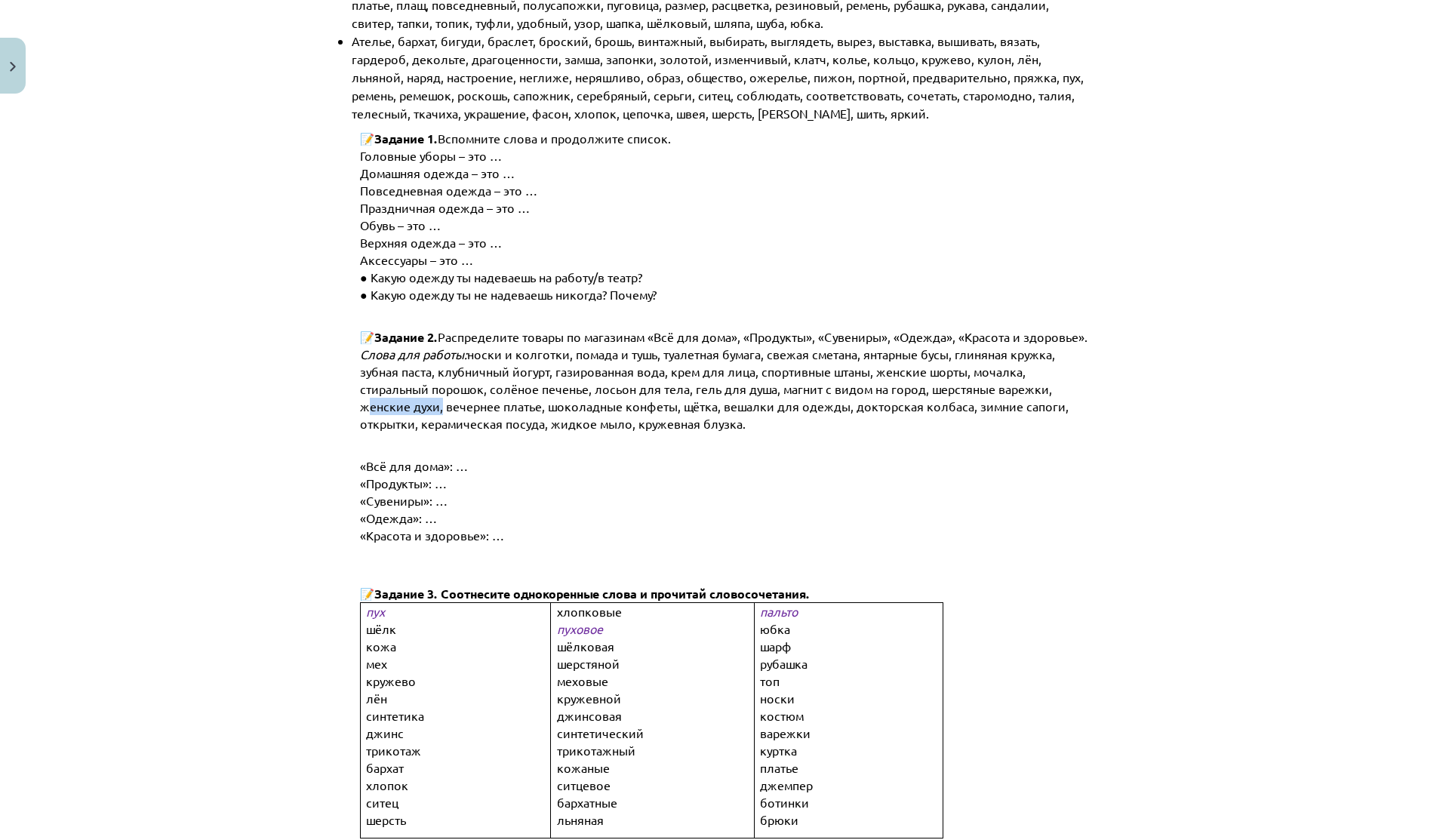
drag, startPoint x: 353, startPoint y: 406, endPoint x: 432, endPoint y: 406, distance: 79.0
drag, startPoint x: 673, startPoint y: 404, endPoint x: 708, endPoint y: 406, distance: 35.1
click at [708, 406] on span "носки и колготки, помада и тушь, туалетная бумага, свежая сметана, янтарные бус…" at bounding box center [716, 388] width 711 height 84
drag, startPoint x: 539, startPoint y: 422, endPoint x: 623, endPoint y: 423, distance: 84.0
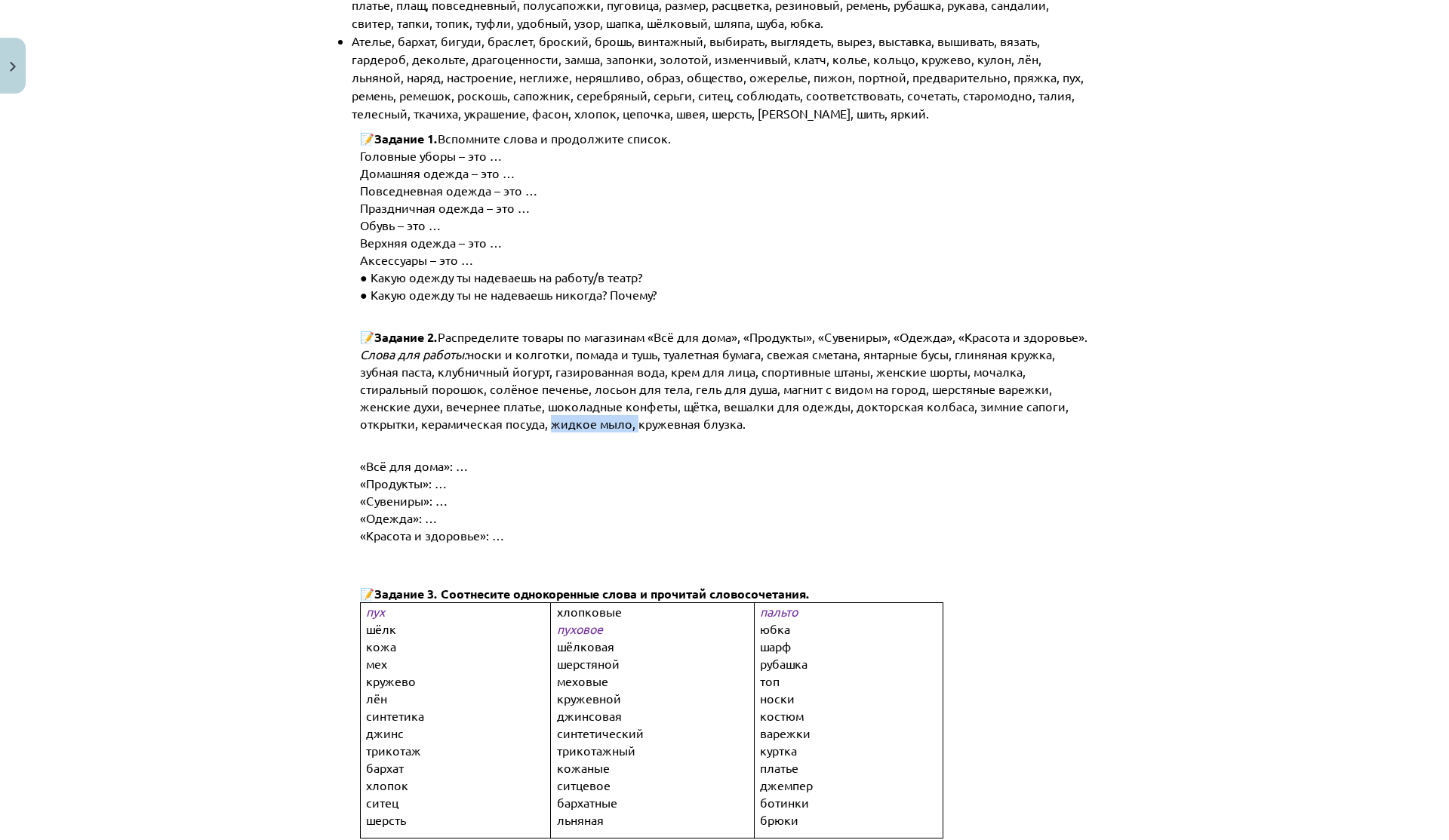
click at [624, 423] on span "носки и колготки, помада и тушь, туалетная бумага, свежая сметана, янтарные бус…" at bounding box center [716, 388] width 711 height 84
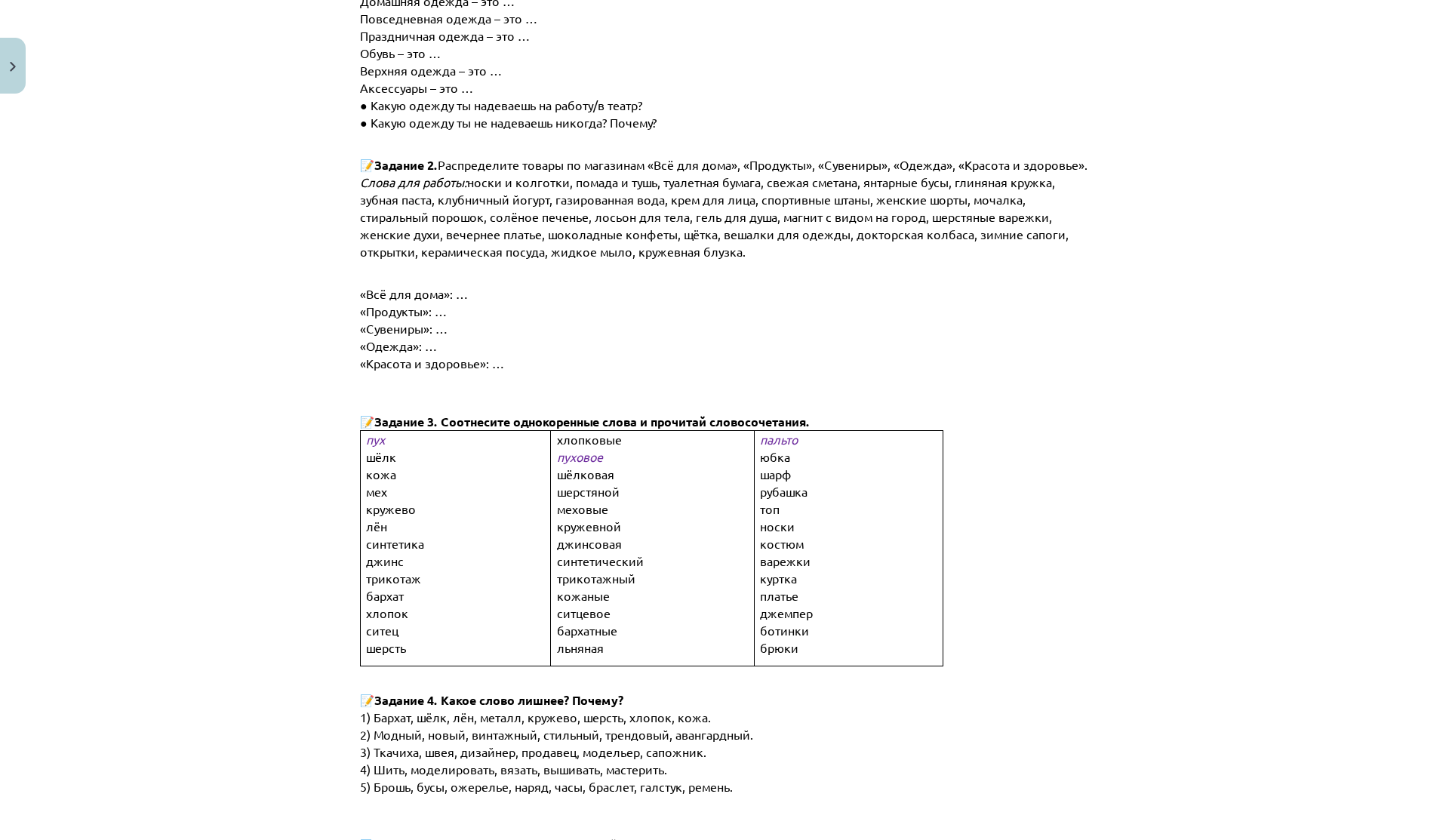
click at [623, 431] on p "хлопковые" at bounding box center [664, 440] width 216 height 17
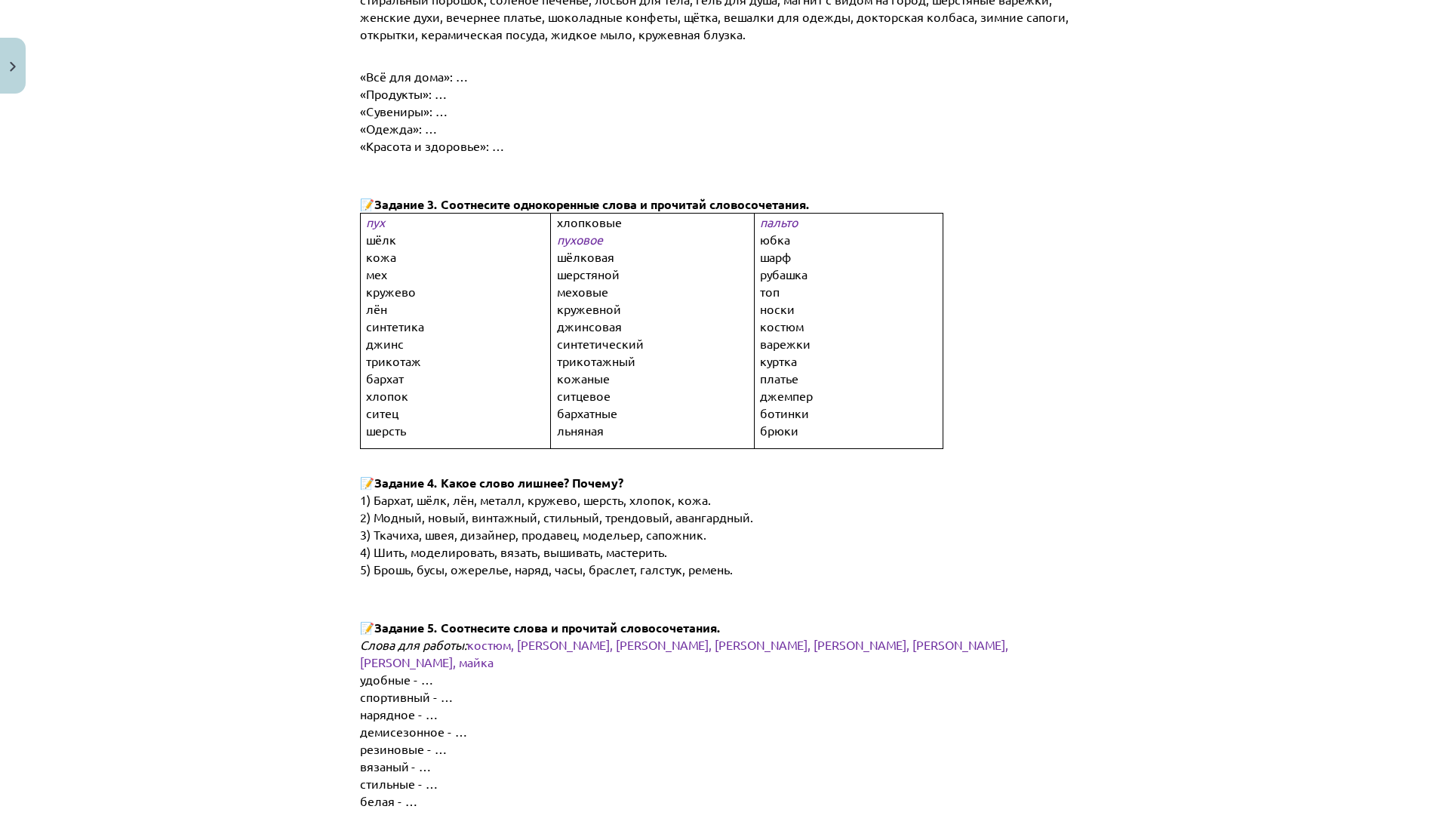
scroll to position [794, 0]
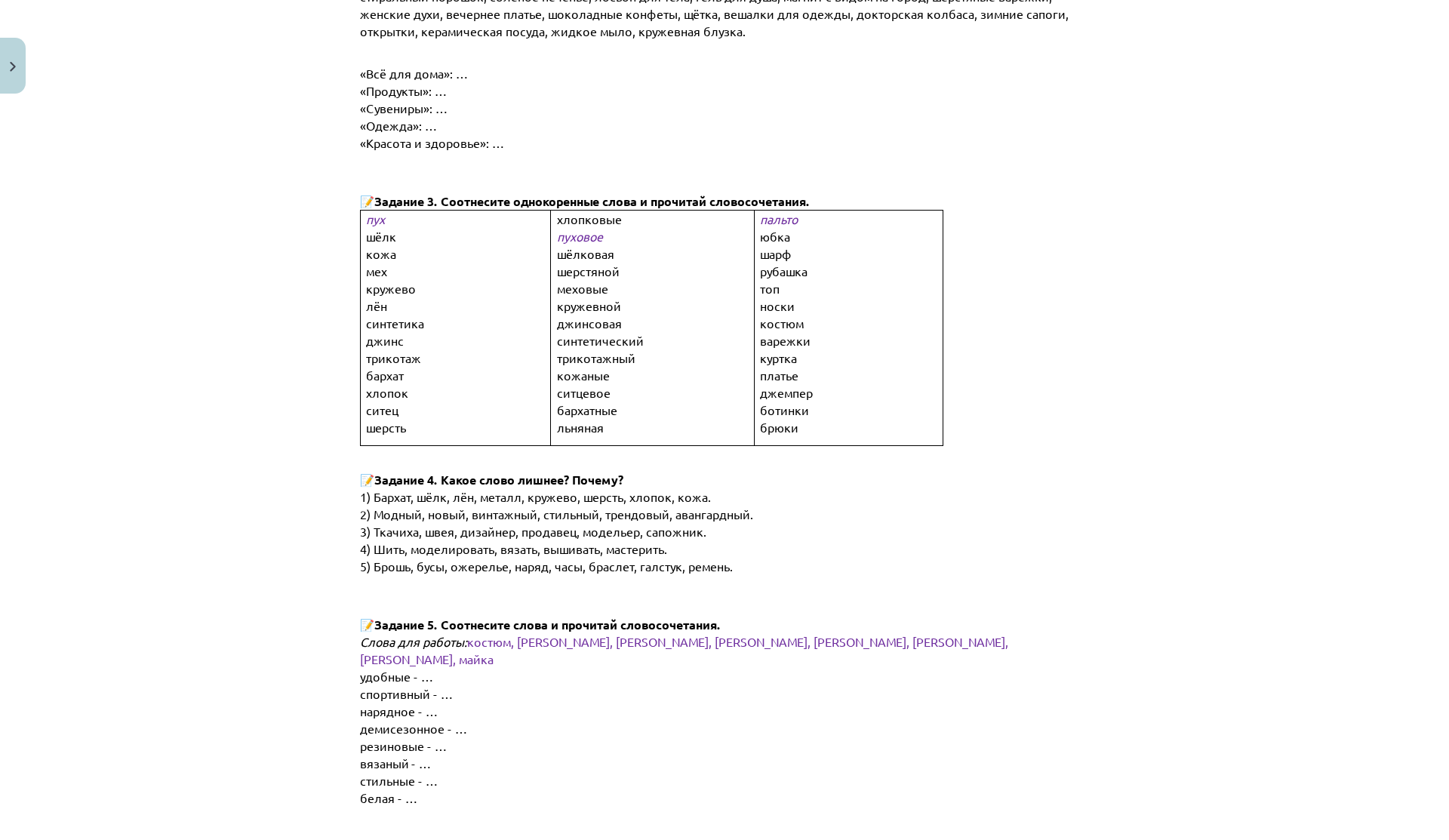
drag, startPoint x: 516, startPoint y: 193, endPoint x: 670, endPoint y: 193, distance: 154.0
click at [670, 193] on span "Задание 3. Соотнесите однокоренные слова и прочитай словосочетания." at bounding box center [591, 201] width 435 height 16
drag, startPoint x: 631, startPoint y: 194, endPoint x: 779, endPoint y: 195, distance: 148.0
click at [779, 195] on span "Задание 3. Соотнесите однокоренные слова и прочитай словосочетания." at bounding box center [591, 201] width 435 height 16
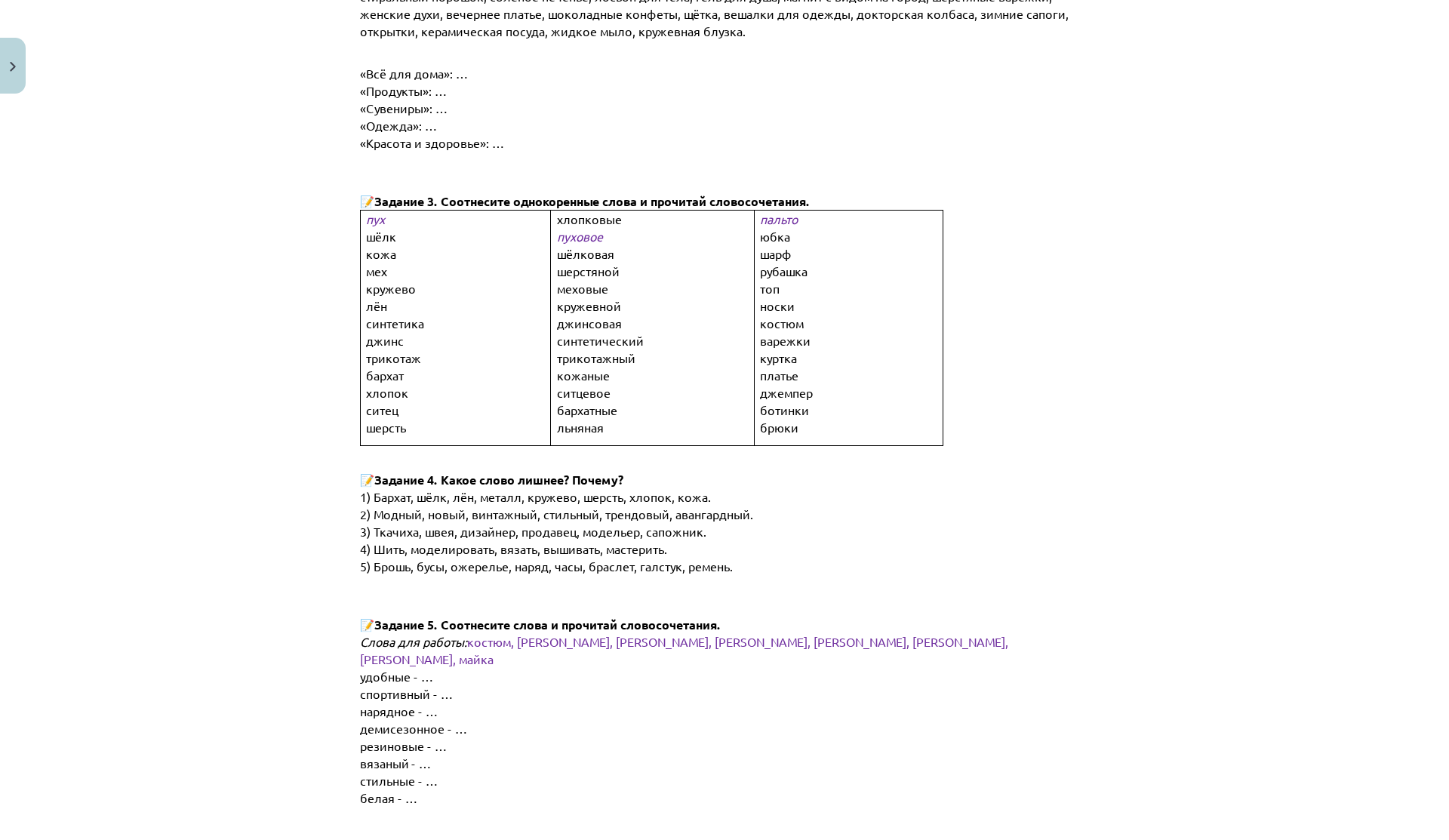
click at [579, 233] on span "пуховое" at bounding box center [580, 236] width 46 height 15
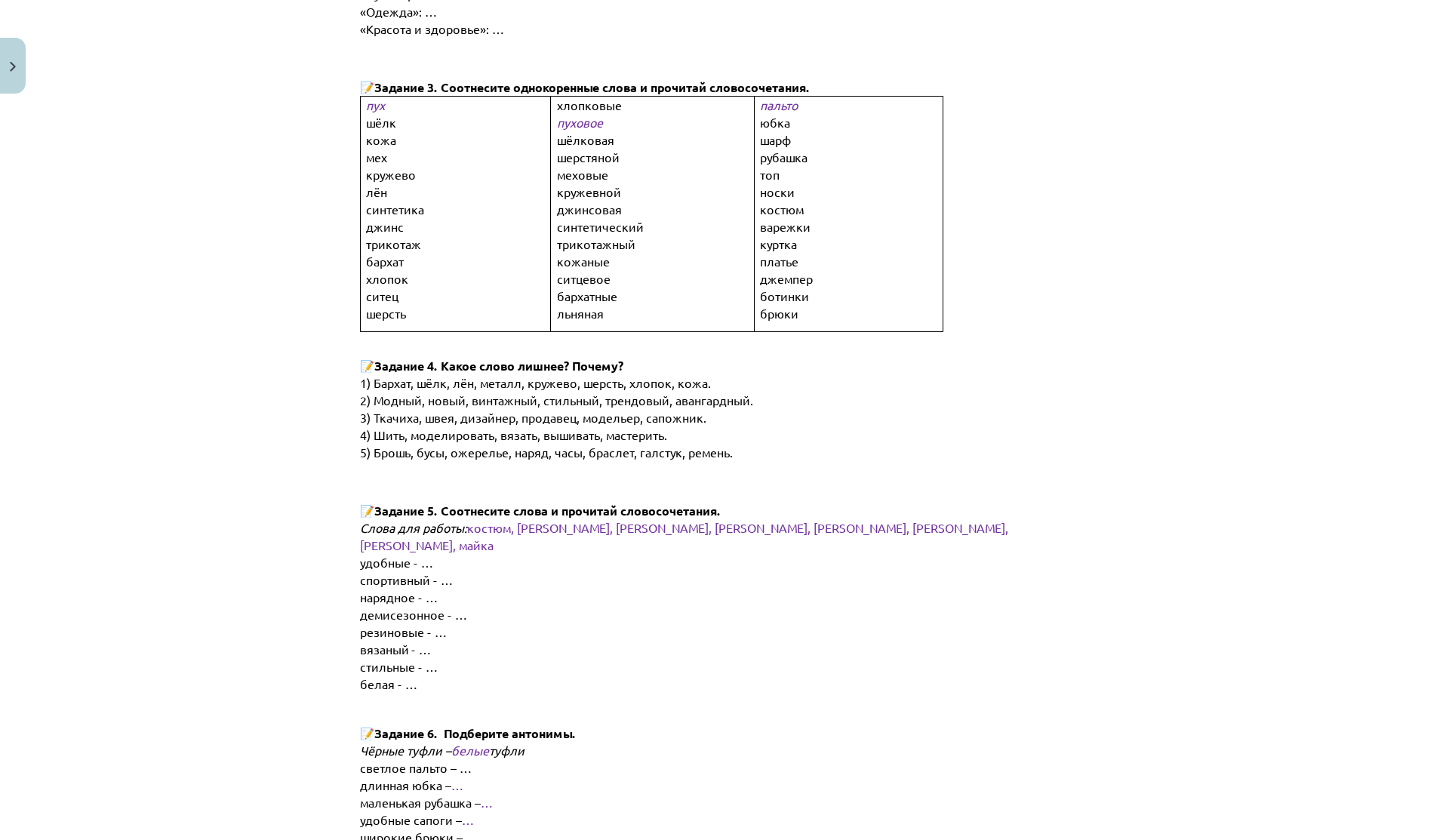
scroll to position [900, 0]
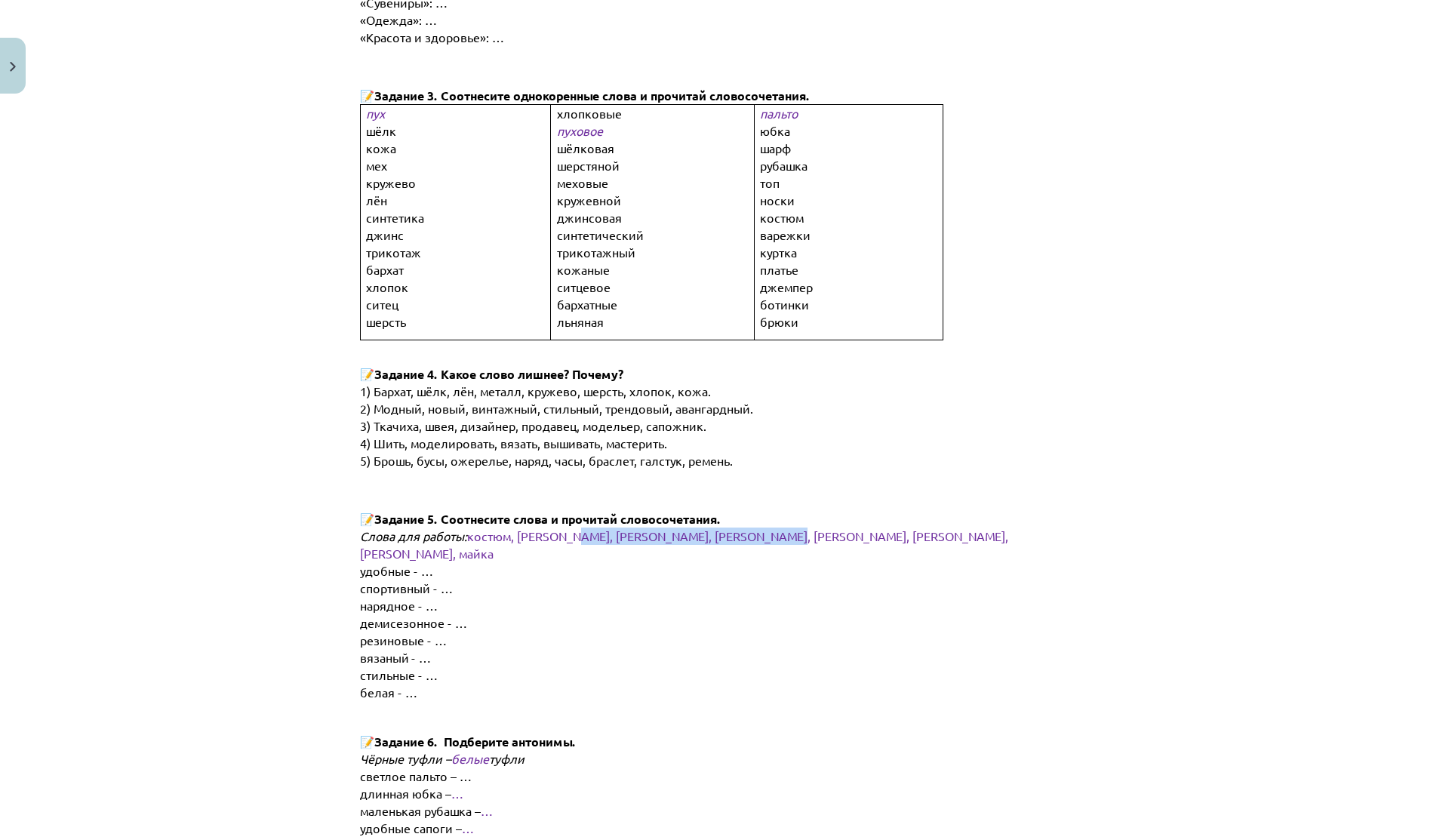
drag, startPoint x: 564, startPoint y: 526, endPoint x: 868, endPoint y: 526, distance: 304.0
click at [853, 527] on p "Слова для работы: костюм, пальто, шарф, джинсы, тапочки, сапоги, платье, майка" at bounding box center [725, 544] width 729 height 35
click at [868, 527] on p "Слова для работы: костюм, пальто, шарф, джинсы, тапочки, сапоги, платье, майка" at bounding box center [725, 544] width 729 height 35
click at [411, 615] on span "демисезонное - …" at bounding box center [414, 623] width 107 height 15
click at [447, 615] on span "демисезонное - …" at bounding box center [414, 623] width 107 height 15
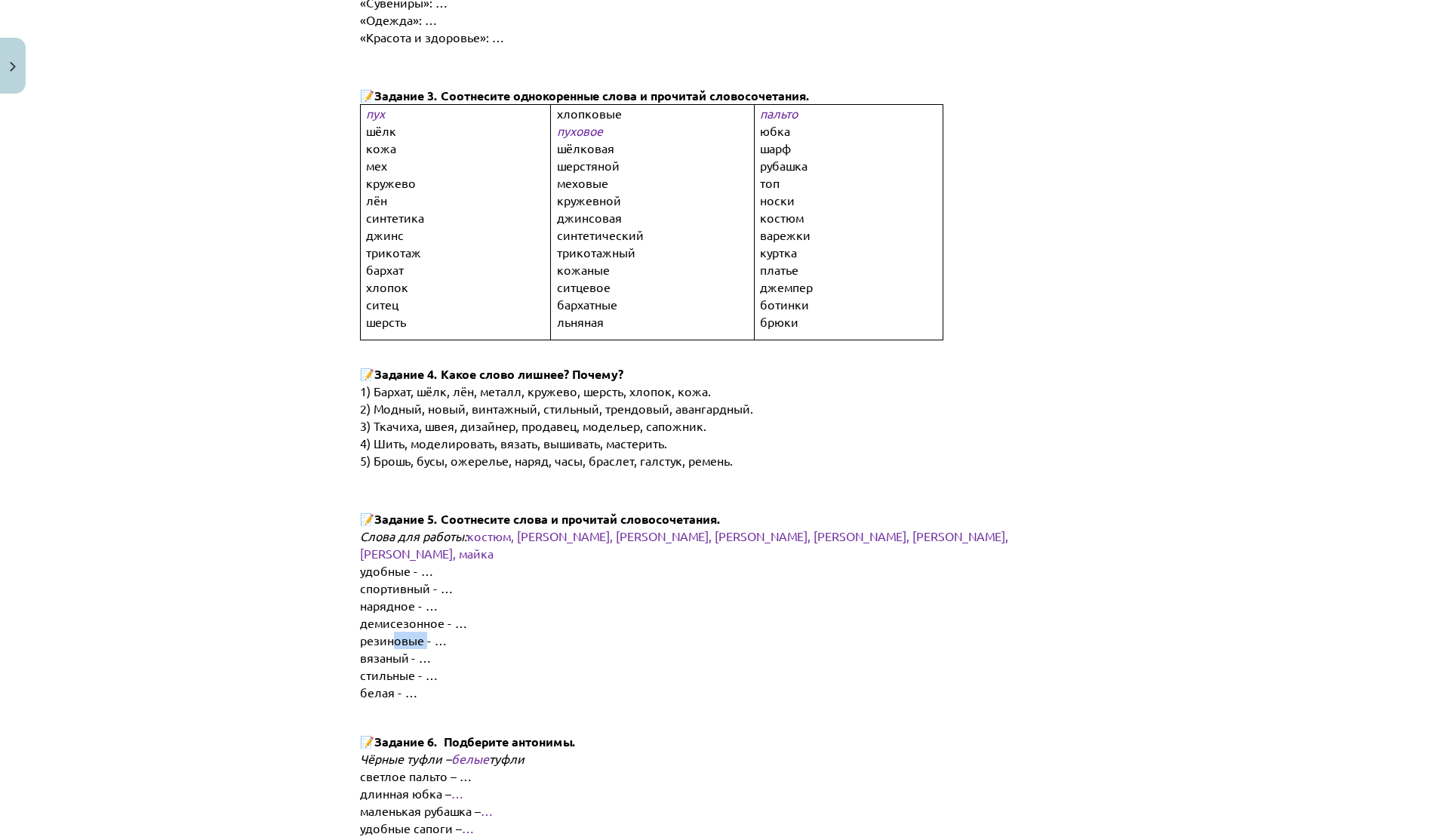
drag, startPoint x: 389, startPoint y: 612, endPoint x: 423, endPoint y: 612, distance: 34.0
click at [423, 632] on span "резиновые - …" at bounding box center [404, 640] width 87 height 15
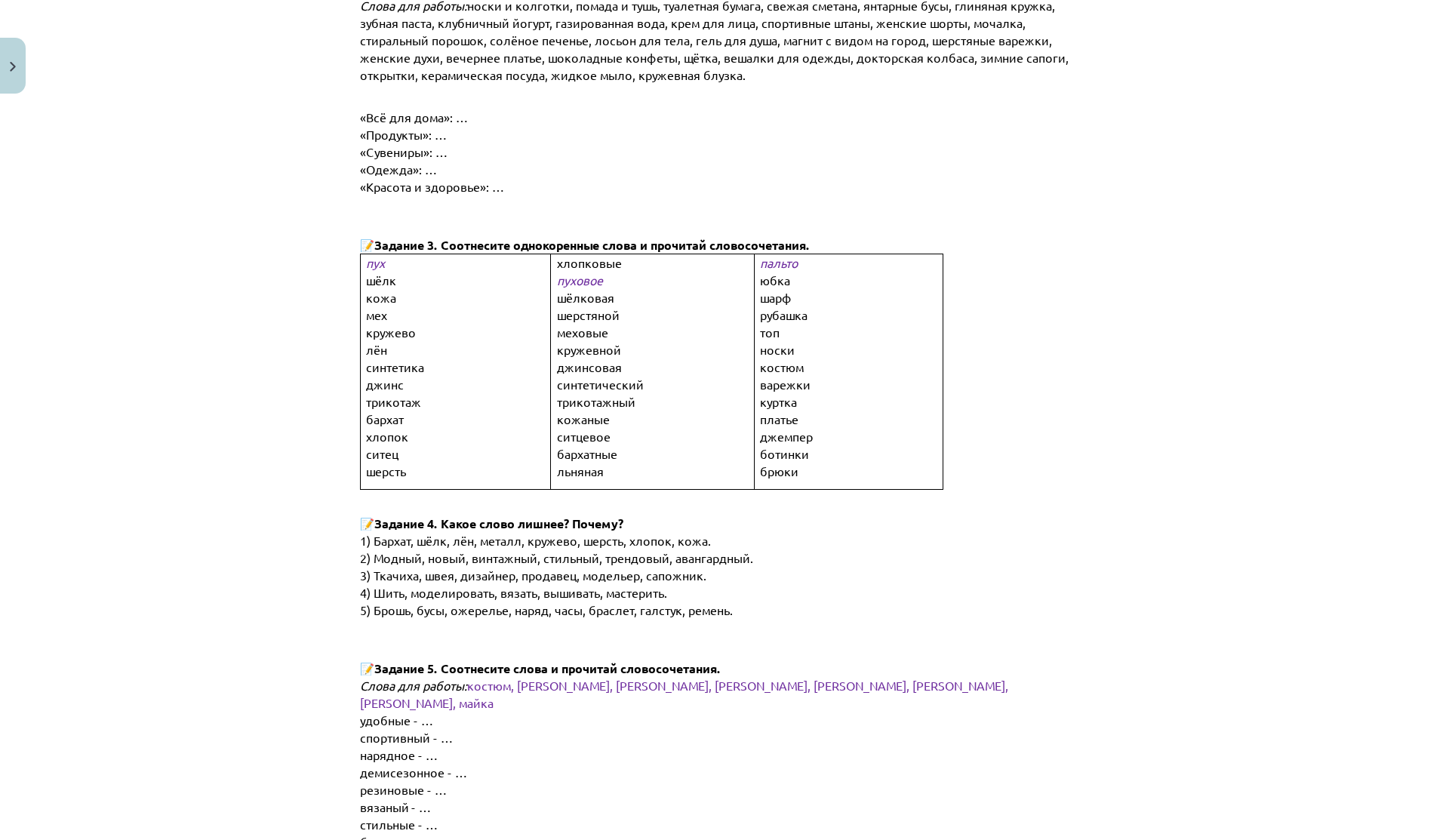
scroll to position [740, 0]
